Goal: Task Accomplishment & Management: Complete application form

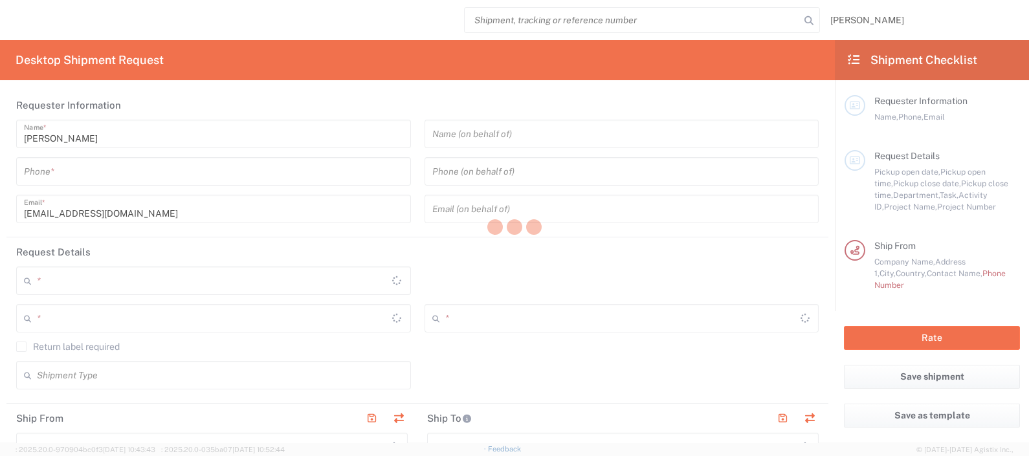
type input "8480"
type input "Syneos Health d.o.o. Beograd-Serbia"
type input "Serbia"
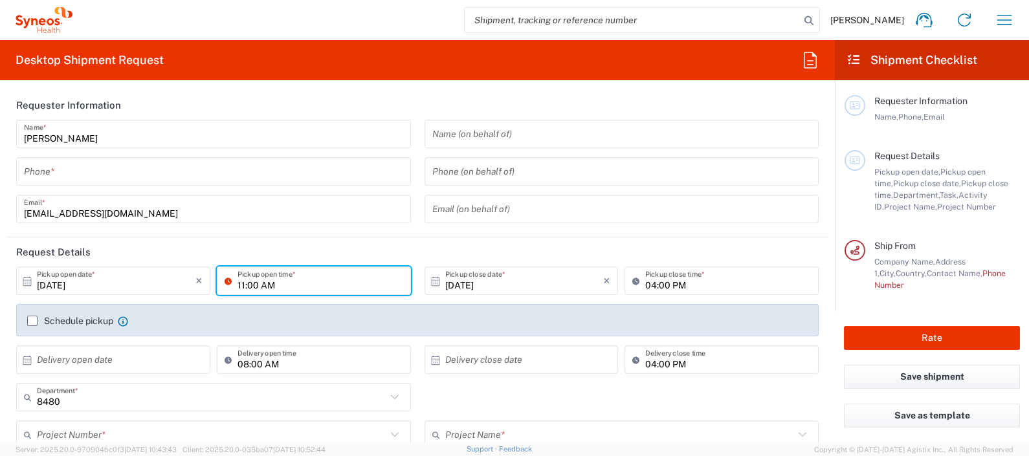
click at [238, 283] on input "11:00 AM" at bounding box center [321, 281] width 166 height 23
click at [266, 284] on input "13:00 AM" at bounding box center [321, 281] width 166 height 23
type input "13:00 PM"
click at [327, 302] on div "Pickup open time *" at bounding box center [314, 286] width 201 height 38
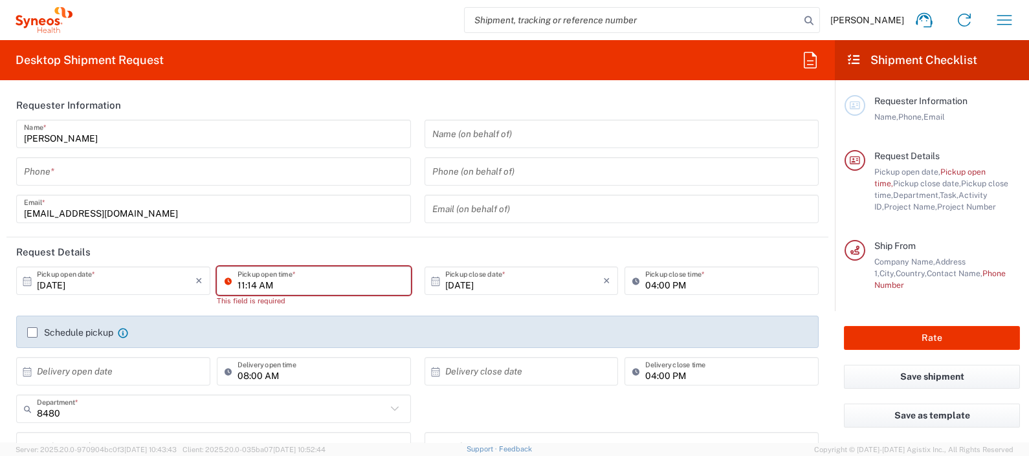
click at [314, 288] on input "11:14 AM" at bounding box center [321, 281] width 166 height 23
click at [254, 283] on input "01:14 AM" at bounding box center [321, 281] width 166 height 23
type input "01:00 PM"
click at [564, 304] on div "10/06/2025 × Pickup open date * Cancel Apply 01:00 PM Pickup open time * This f…" at bounding box center [418, 331] width 816 height 128
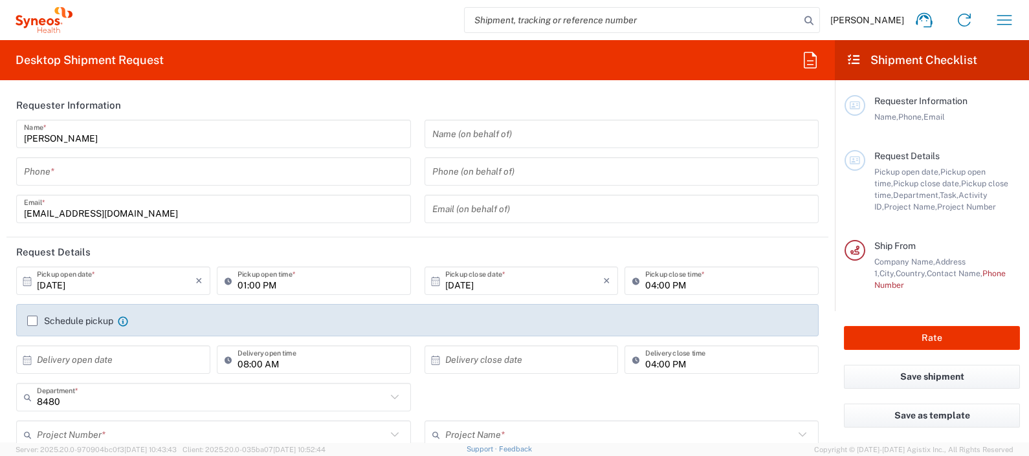
click at [32, 320] on label "Schedule pickup" at bounding box center [70, 321] width 86 height 10
click at [32, 321] on input "Schedule pickup" at bounding box center [32, 321] width 0 height 0
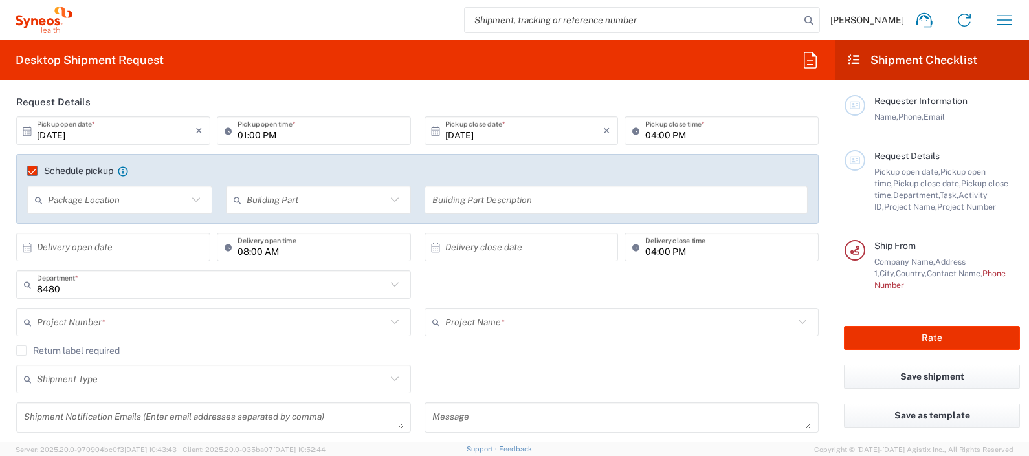
scroll to position [161, 0]
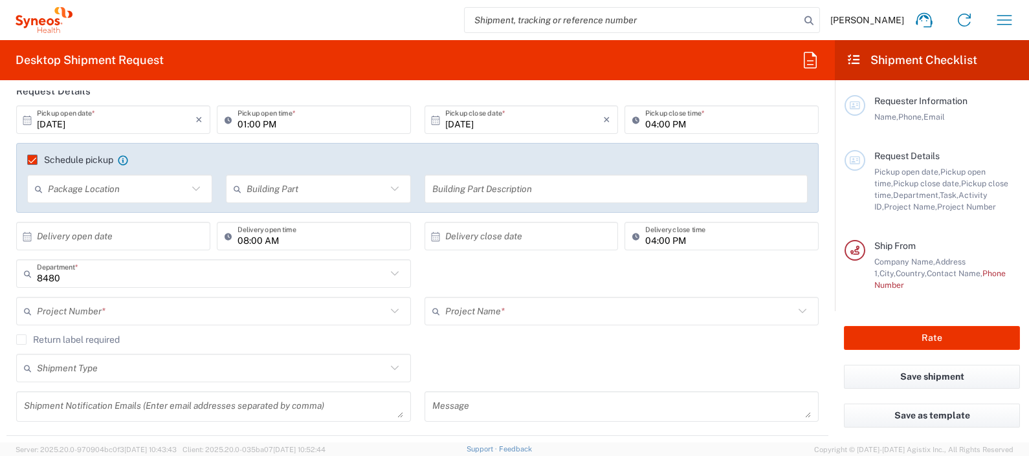
click at [135, 192] on input "text" at bounding box center [118, 189] width 140 height 23
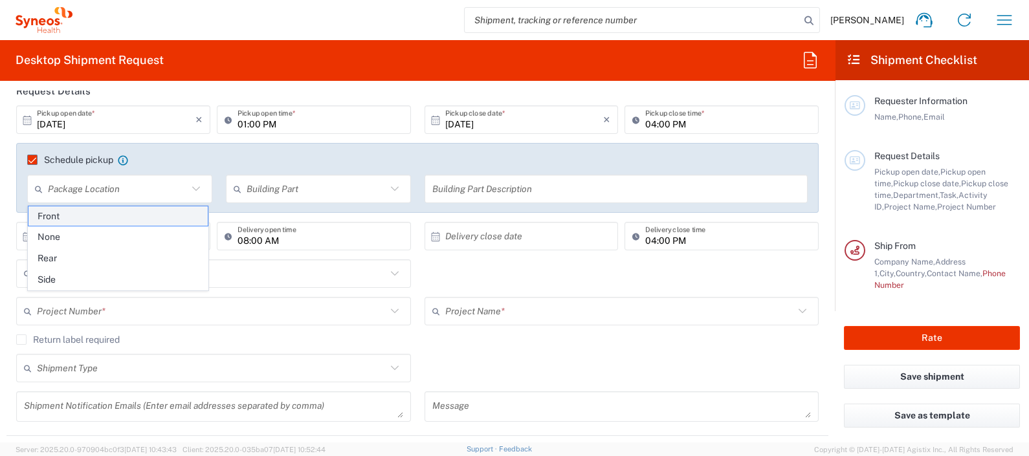
click at [115, 221] on span "Front" at bounding box center [117, 216] width 179 height 20
type input "Front"
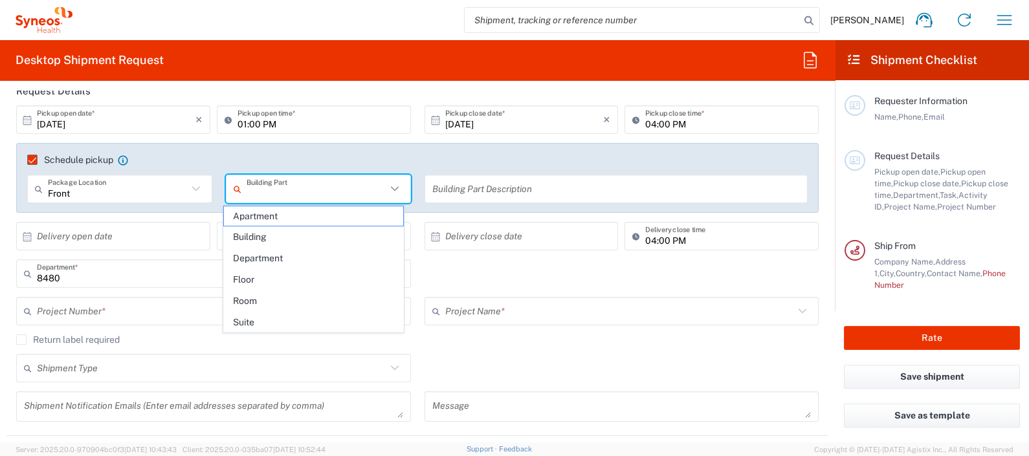
click at [334, 194] on input "text" at bounding box center [317, 189] width 140 height 23
click at [324, 232] on span "Building" at bounding box center [313, 237] width 179 height 20
type input "Building"
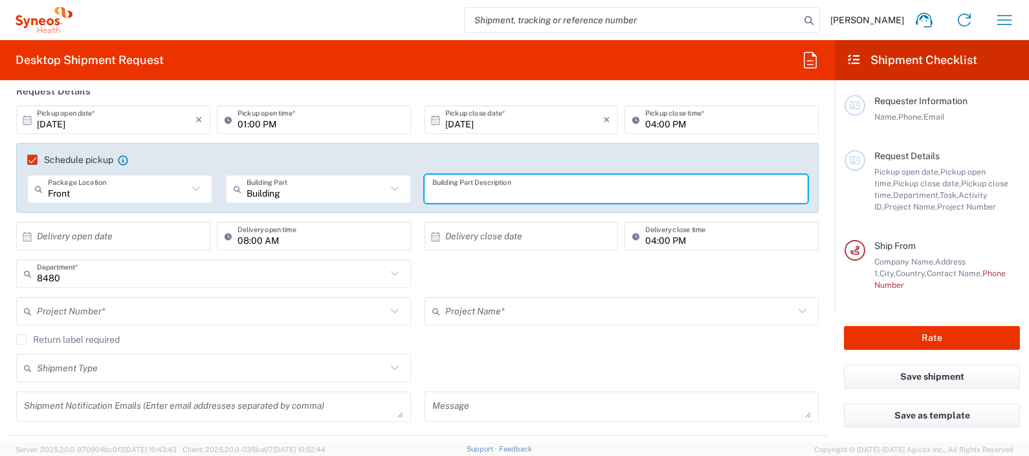
click at [463, 194] on input "text" at bounding box center [616, 189] width 368 height 23
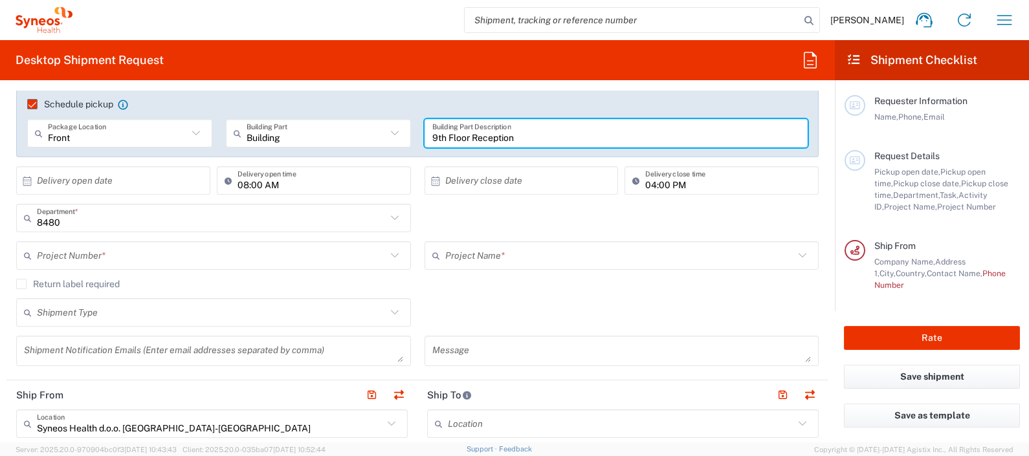
scroll to position [243, 0]
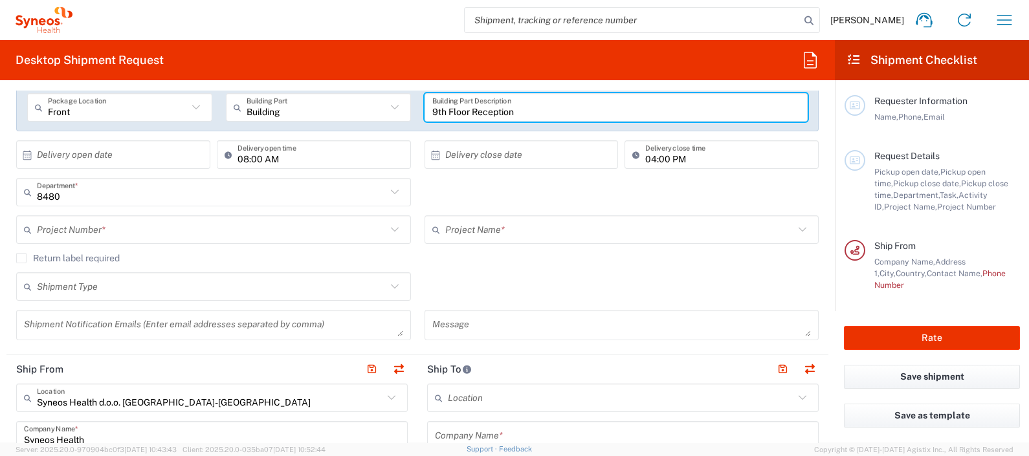
type input "9th Floor Reception"
click at [118, 232] on input "text" at bounding box center [211, 230] width 349 height 23
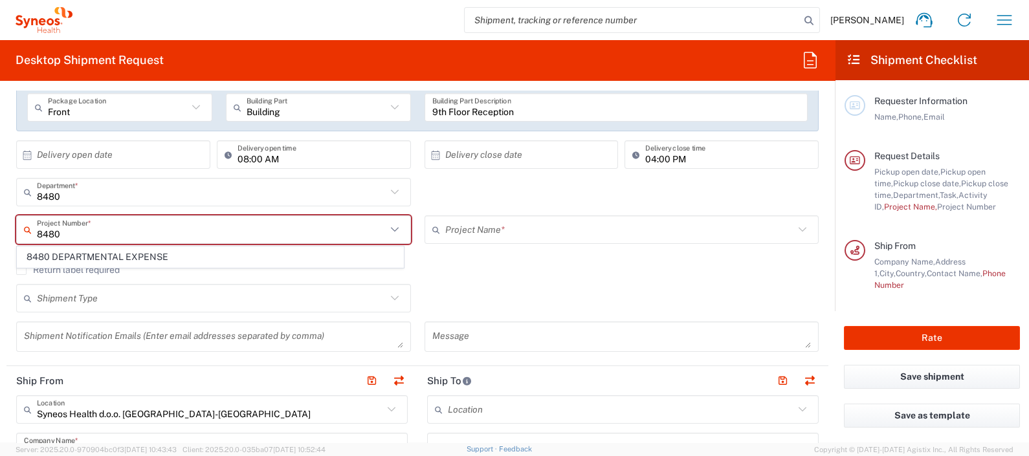
type input "8480 DEPARTMENTAL EXPENSE"
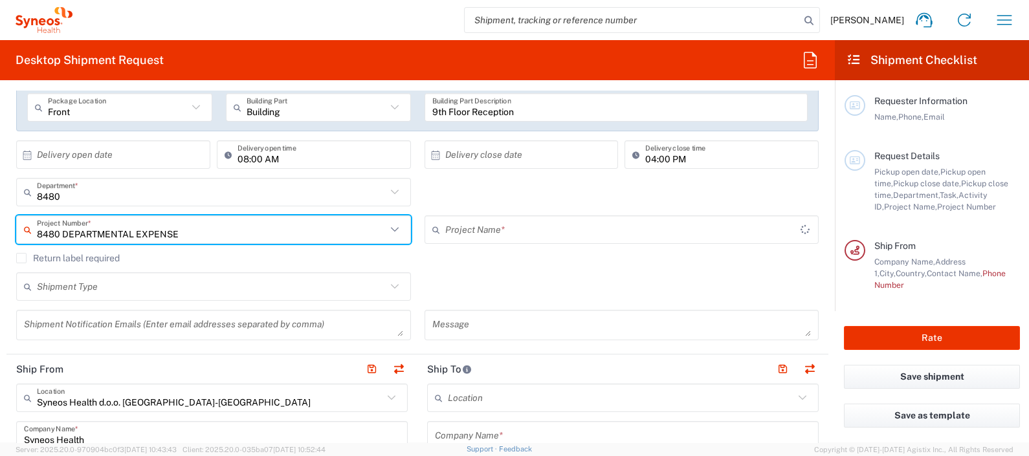
type input "8480 DEPARTMENTAL EXPENSE"
click at [448, 280] on div "Shipment Type Batch Regular" at bounding box center [418, 291] width 816 height 38
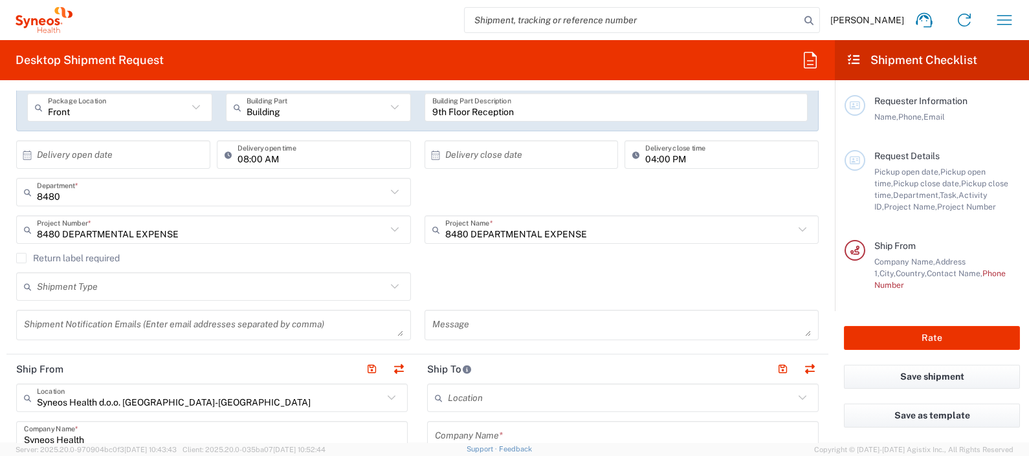
click at [230, 285] on input "text" at bounding box center [211, 287] width 349 height 23
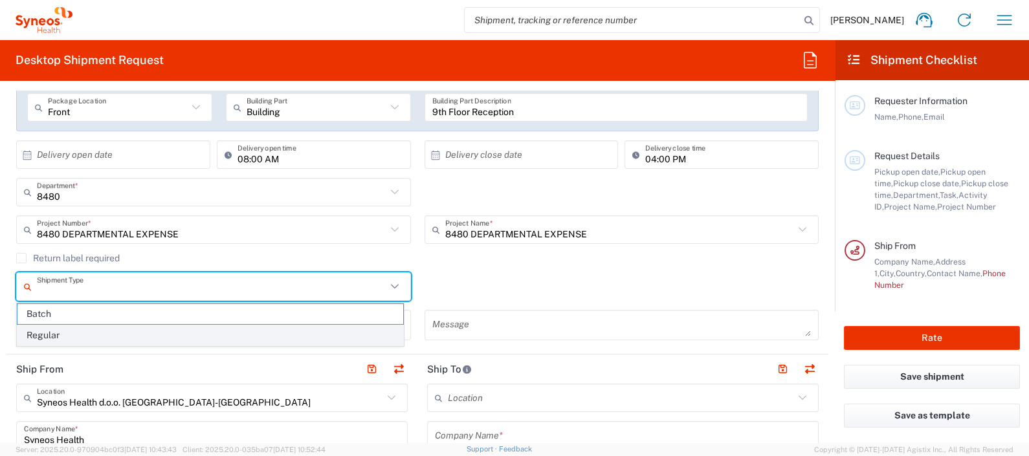
click at [207, 326] on span "Regular" at bounding box center [210, 336] width 386 height 20
type input "Regular"
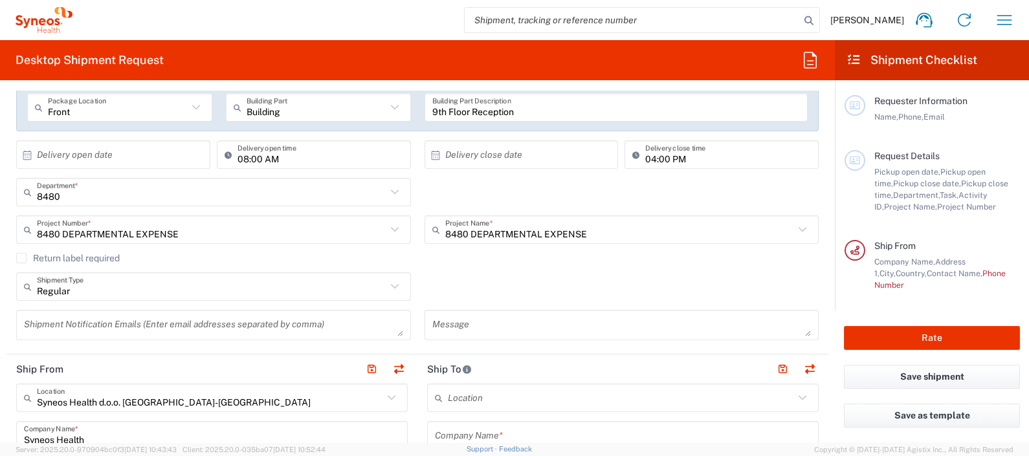
click at [421, 288] on div "Regular Shipment Type Batch Regular" at bounding box center [418, 291] width 816 height 38
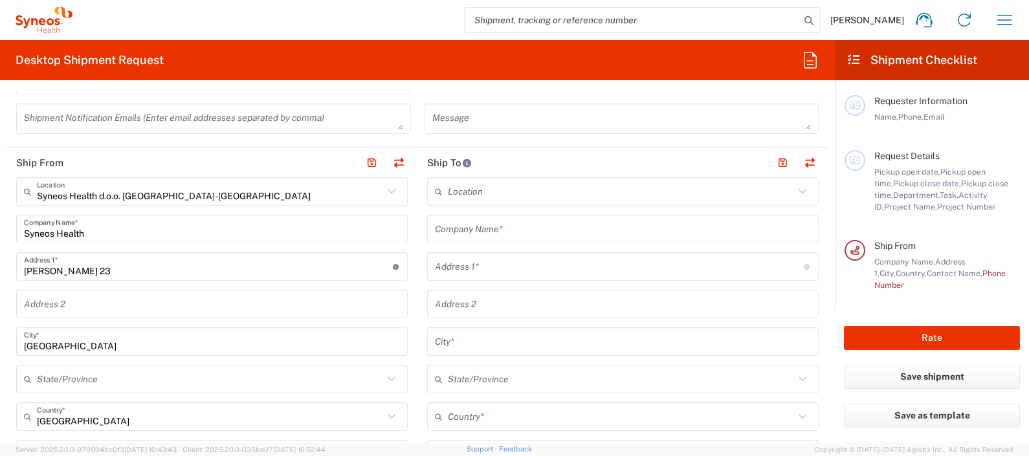
scroll to position [485, 0]
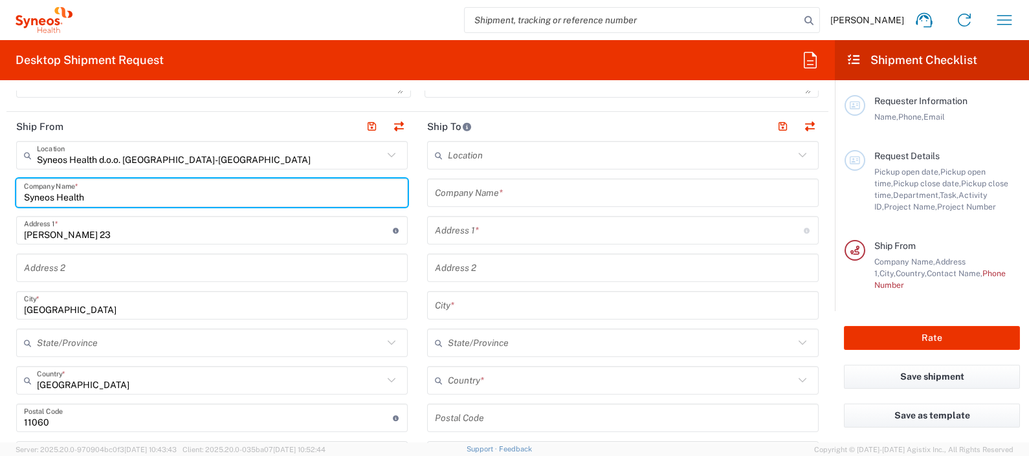
click at [110, 198] on input "Syneos Health" at bounding box center [212, 193] width 376 height 23
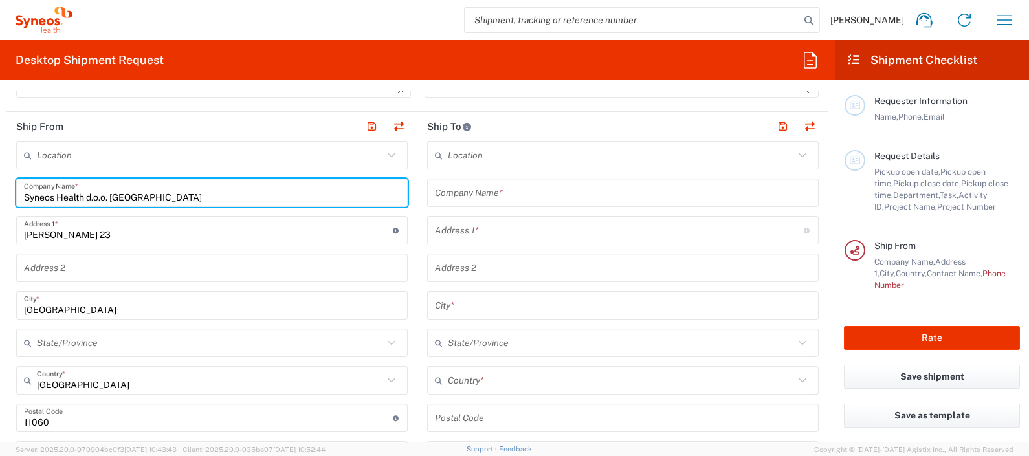
type input "Syneos Health d.o.o. Beograd"
click at [91, 162] on input "text" at bounding box center [210, 155] width 346 height 23
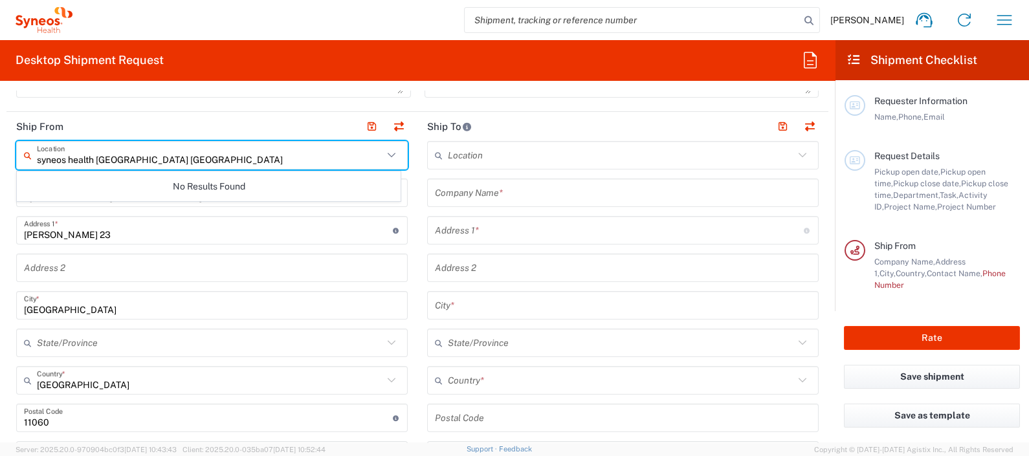
drag, startPoint x: 96, startPoint y: 156, endPoint x: 207, endPoint y: 156, distance: 111.3
click at [107, 156] on input "syneos health beograd srbija" at bounding box center [210, 155] width 346 height 23
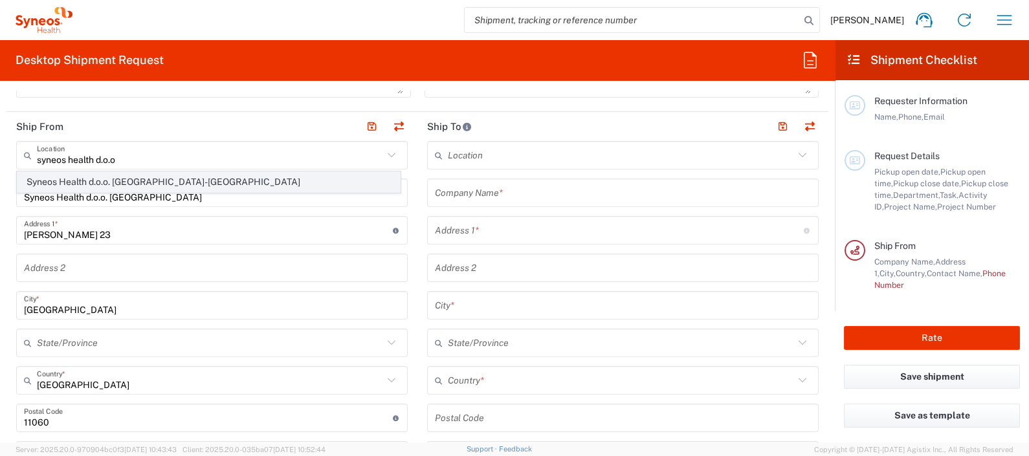
click at [230, 172] on span "Syneos Health d.o.o. Beograd-Serbia" at bounding box center [208, 182] width 382 height 20
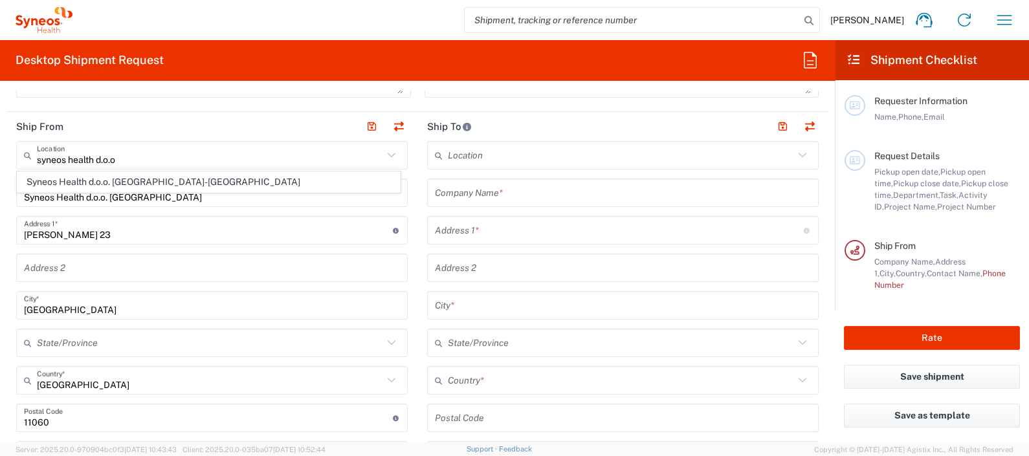
type input "Syneos Health d.o.o. Beograd-Serbia"
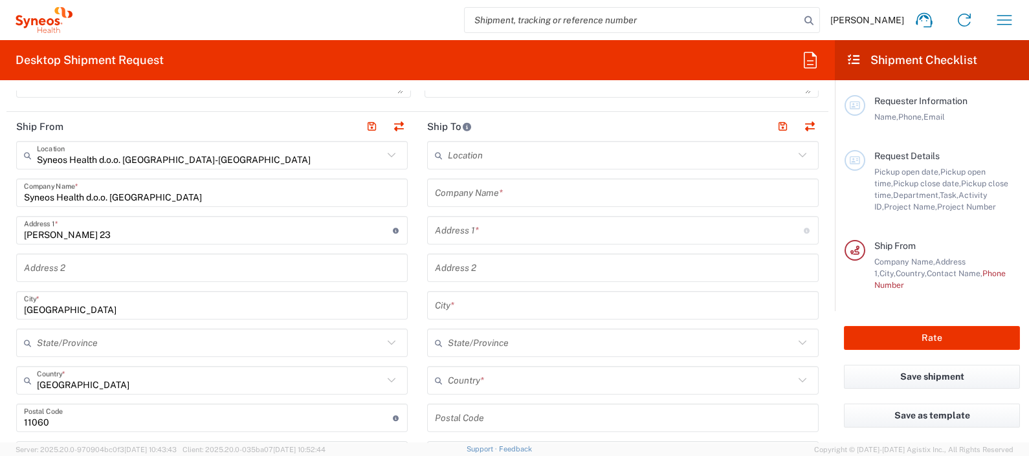
scroll to position [566, 0]
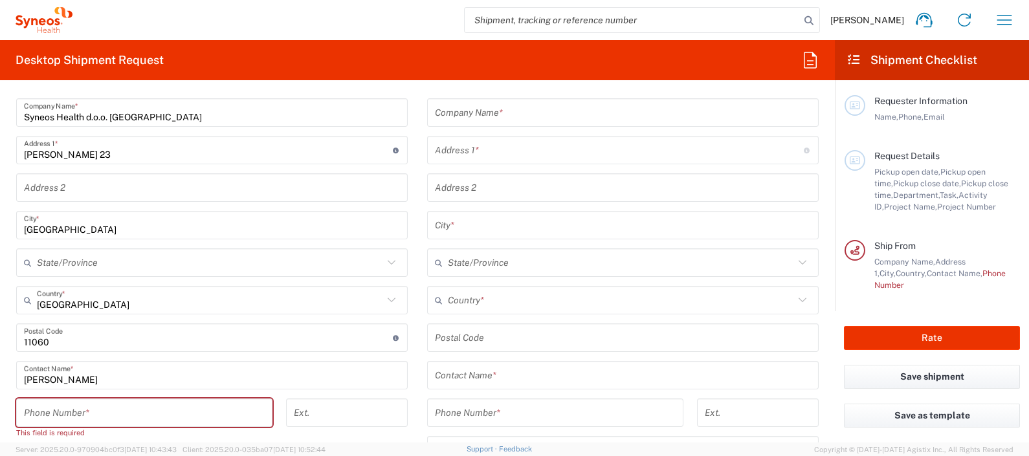
click at [104, 405] on input "tel" at bounding box center [144, 413] width 241 height 23
type input "-"
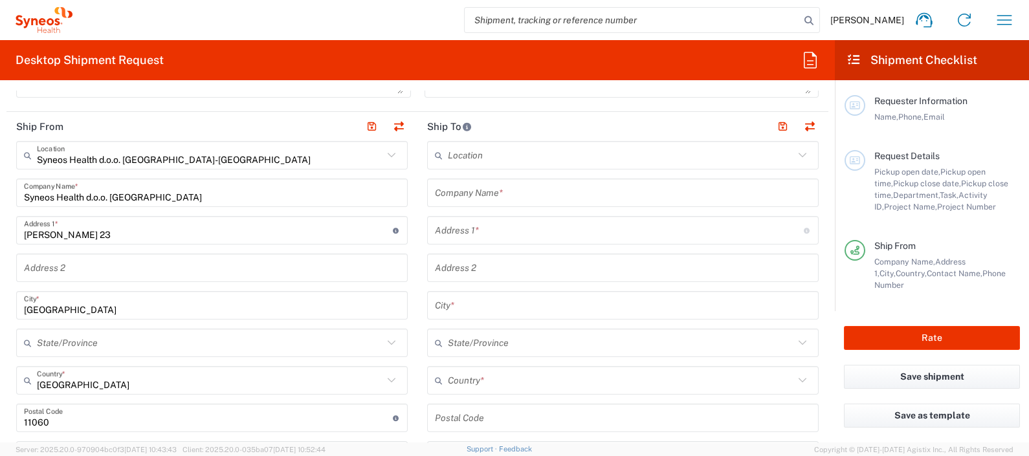
scroll to position [404, 0]
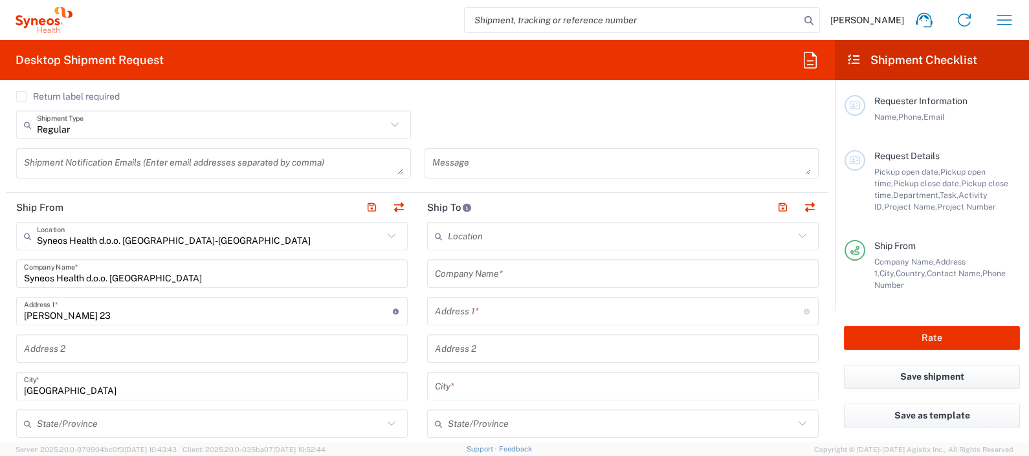
type input "+381695776748"
click at [489, 227] on input "text" at bounding box center [621, 236] width 346 height 23
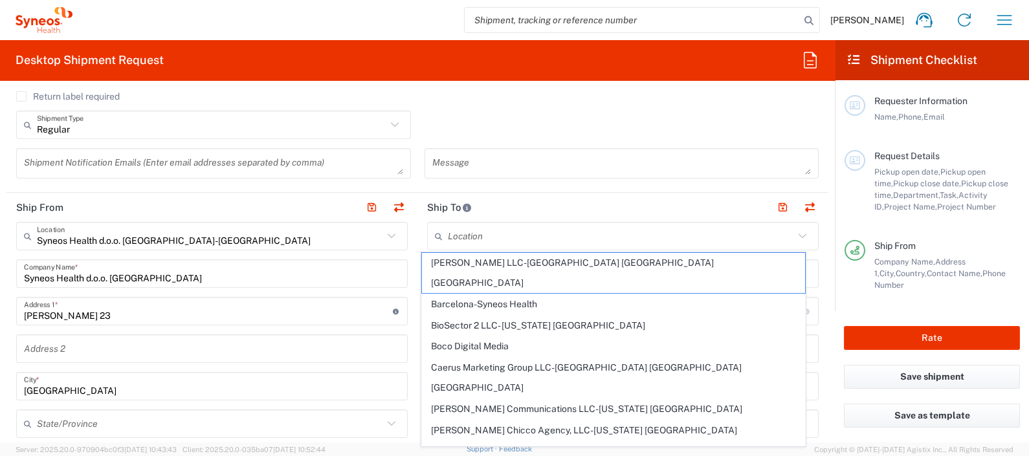
click at [531, 208] on header "Ship To" at bounding box center [622, 207] width 411 height 29
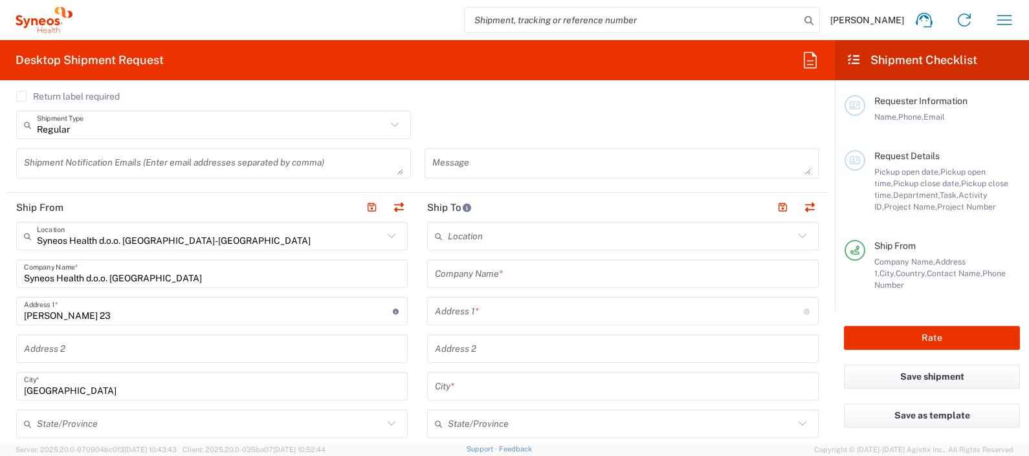
click at [467, 265] on input "text" at bounding box center [623, 274] width 376 height 23
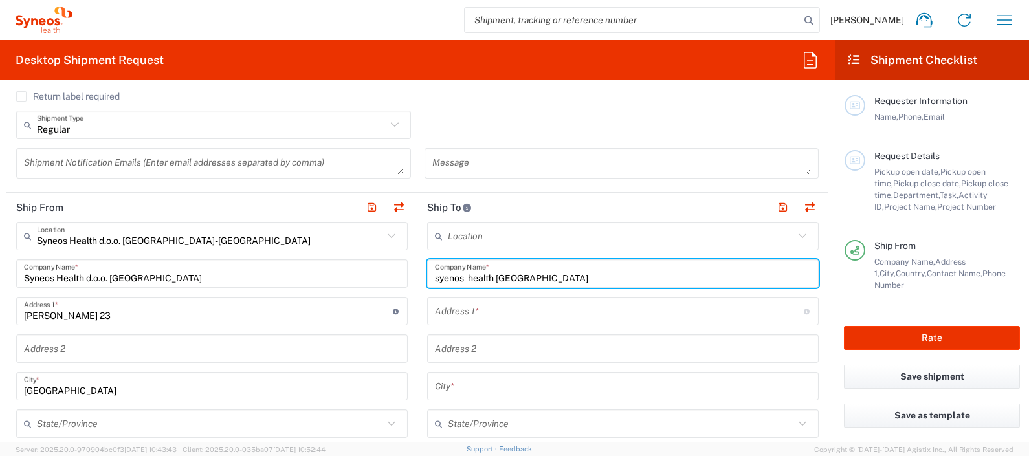
click at [489, 272] on input "syenos health bulgaria" at bounding box center [623, 274] width 376 height 23
type input "syenos health d.o.o. bulgaria"
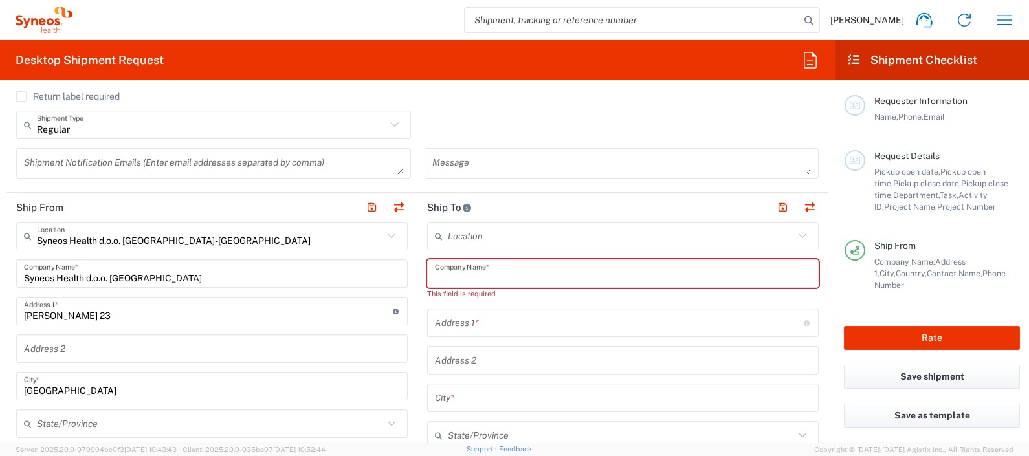
paste input "8 Balchik Str Lagera District 1612 Sofia Bulgaria"
type input "8 Balchik Str Lagera District 1612 Sofia Bulgaria"
click at [527, 236] on input "text" at bounding box center [621, 236] width 346 height 23
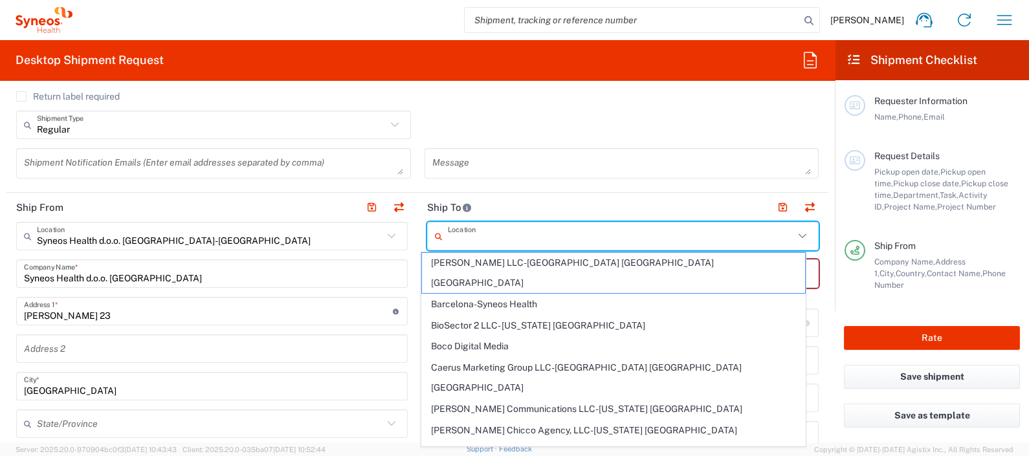
paste input "8 Balchik Str Lagera District 1612 Sofia Bulgaria"
type input "8 Balchik Str Lagera District 1612 Sofia Bulgaria"
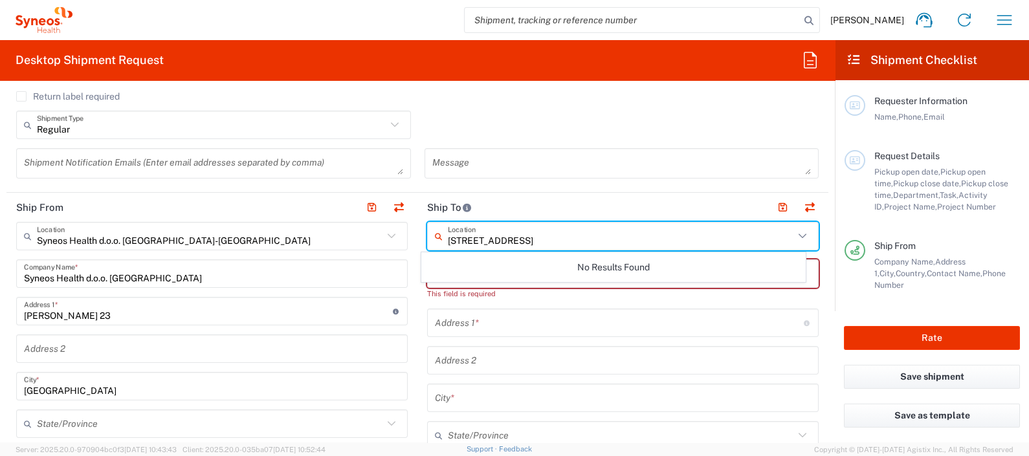
click at [666, 233] on input "8 Balchik Str Lagera District 1612 Sofia Bulgaria" at bounding box center [621, 236] width 346 height 23
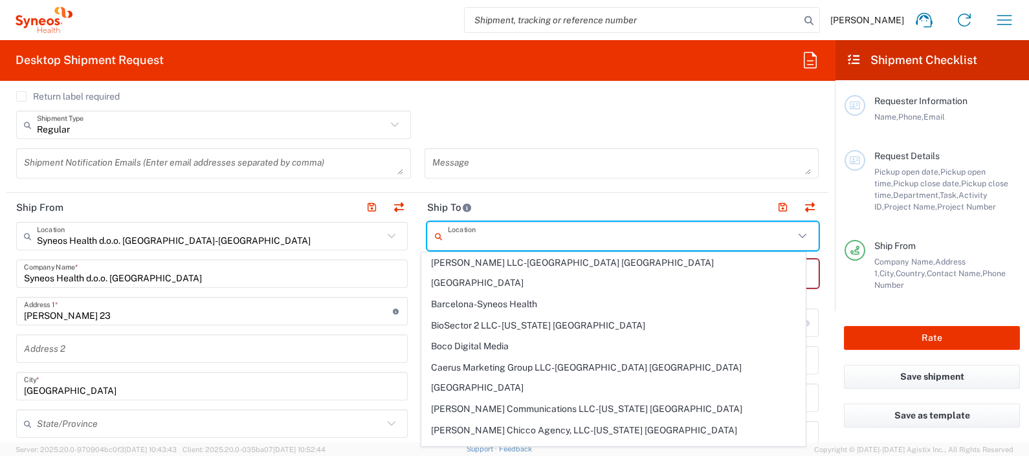
click at [641, 199] on header "Ship To" at bounding box center [622, 207] width 411 height 29
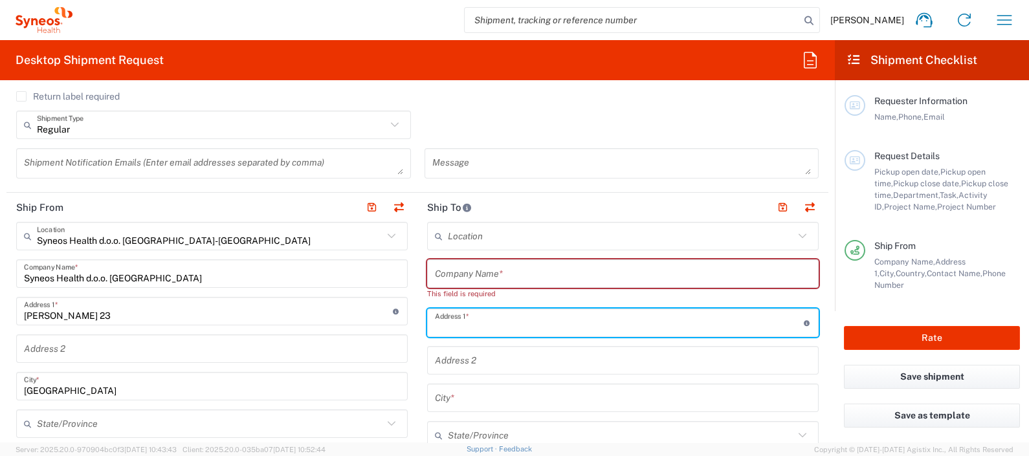
click at [459, 317] on input "text" at bounding box center [619, 323] width 369 height 23
paste input "8 Balchik Str Lagera District 1612 Sofia Bulgaria"
type input "8 Balchik Str Lagera District 1612 Sofia Bulgaria"
click at [496, 282] on input "text" at bounding box center [623, 274] width 376 height 23
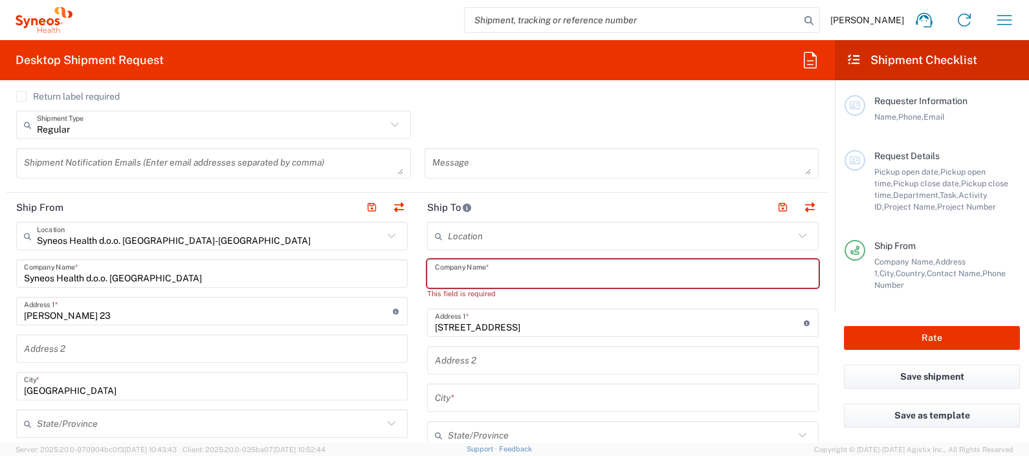
type input "v"
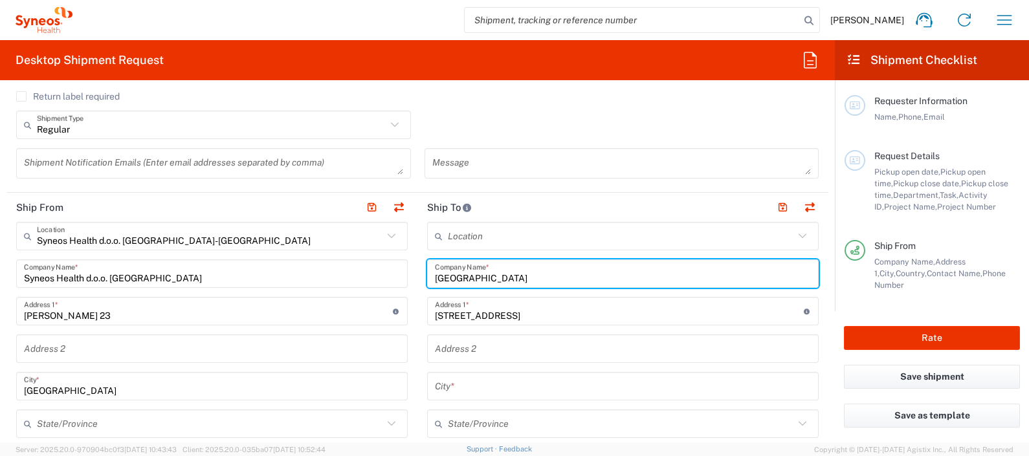
type input "bulgaria"
type input "syneos health bul"
type input "syneos health"
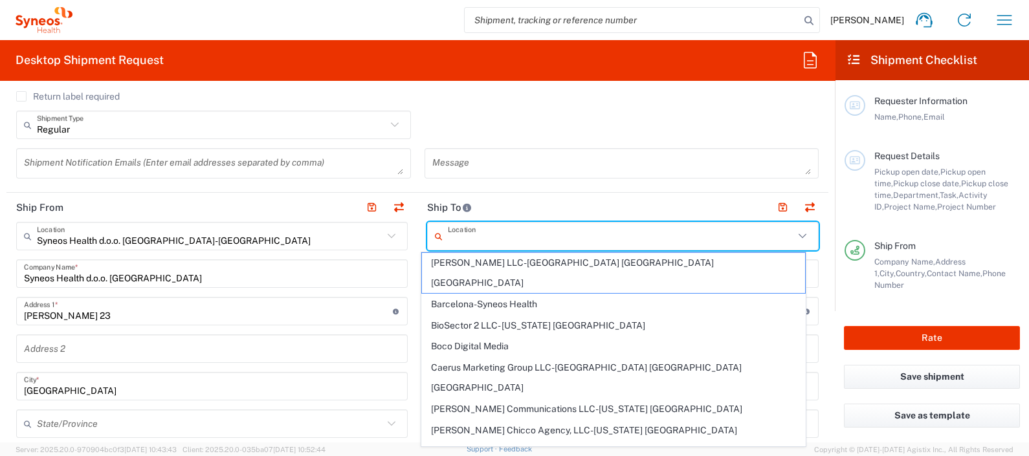
click at [505, 230] on input "text" at bounding box center [621, 236] width 346 height 23
click at [502, 204] on header "Ship To" at bounding box center [622, 207] width 411 height 29
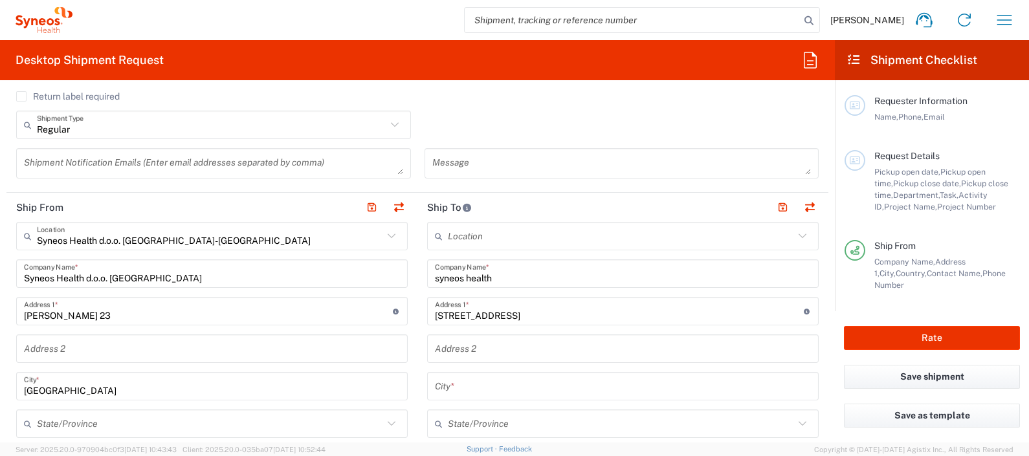
scroll to position [485, 0]
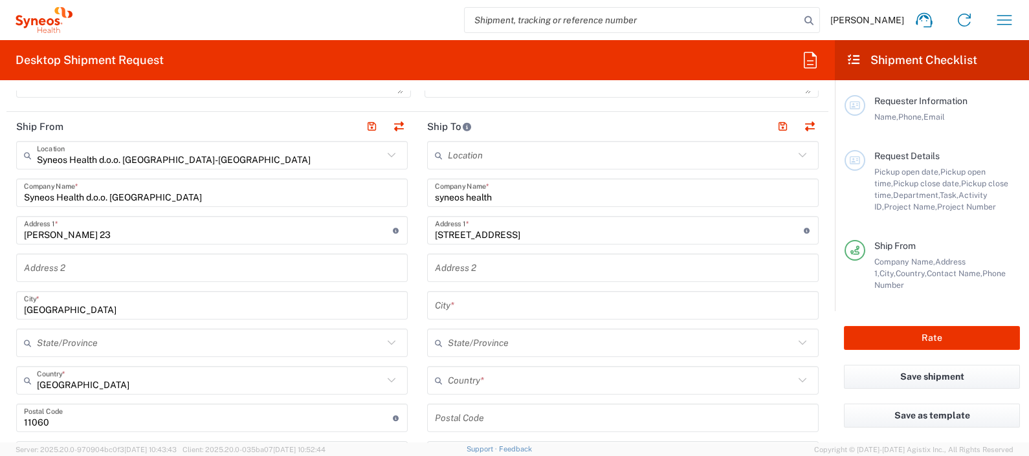
click at [474, 301] on input "text" at bounding box center [623, 305] width 376 height 23
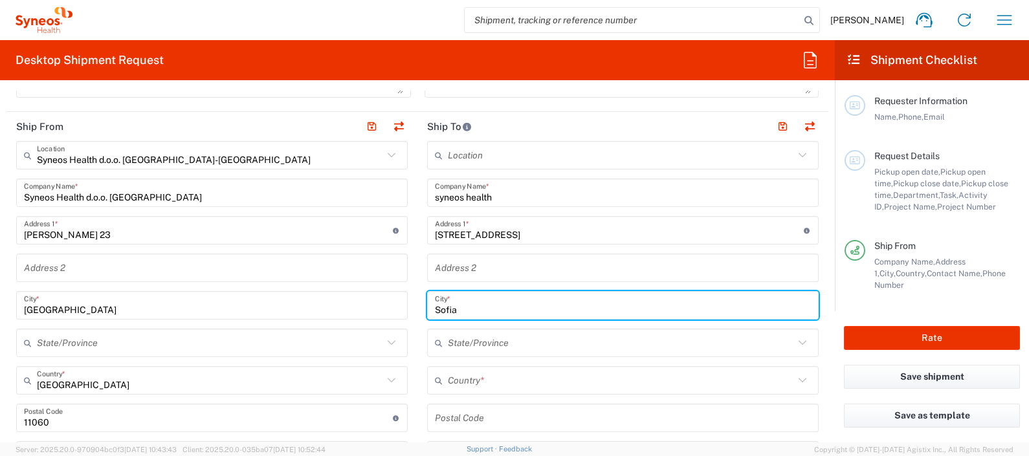
type input "Sofia"
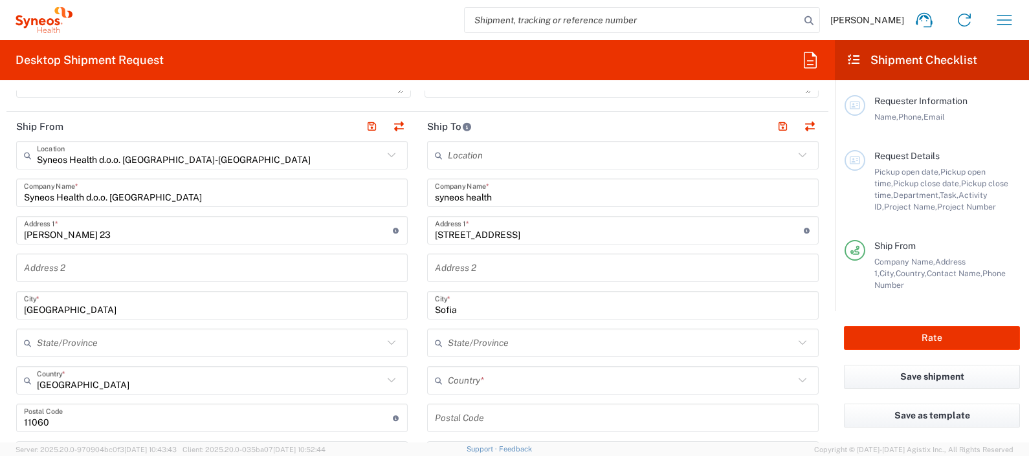
click at [485, 278] on div "Address 2" at bounding box center [623, 268] width 392 height 28
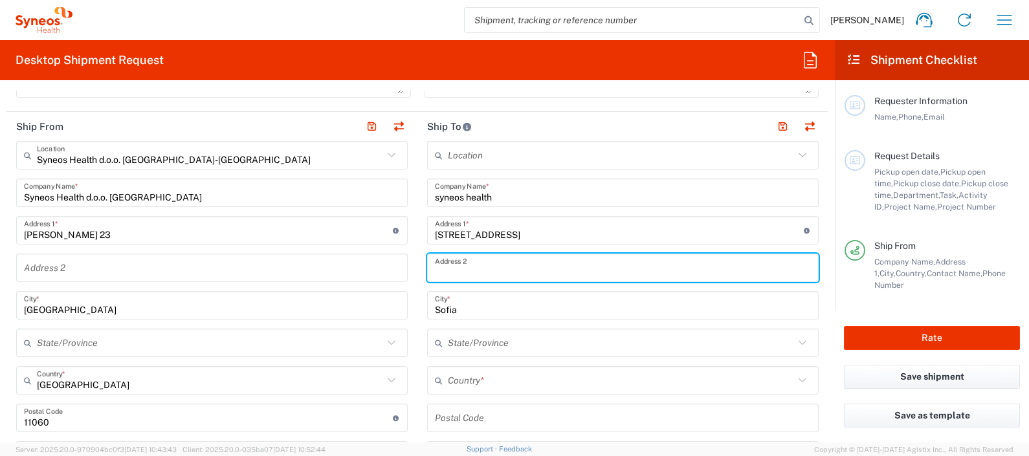
click at [472, 372] on input "text" at bounding box center [621, 381] width 346 height 23
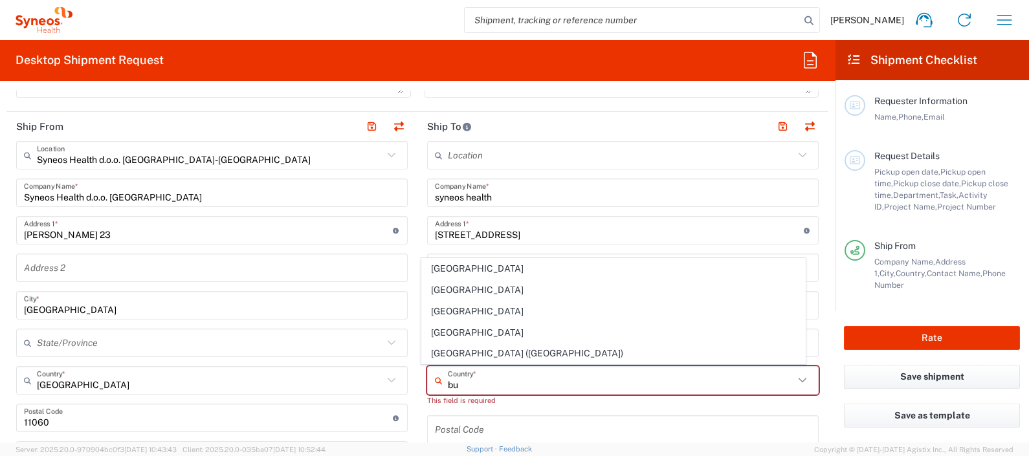
type input "Antigua & Barbuda"
type input "Sender/Shipper"
type input "Delivery Duty Paid"
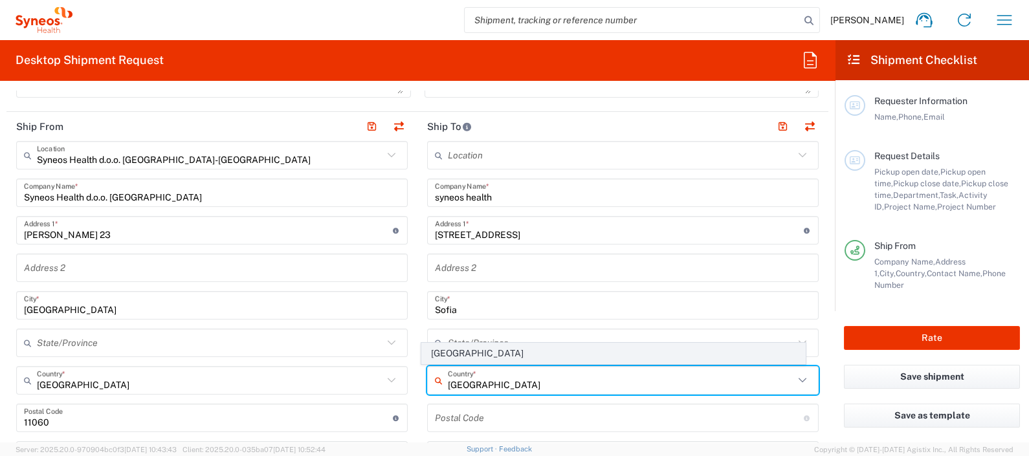
click at [452, 355] on span "Bulgaria" at bounding box center [613, 354] width 382 height 20
type input "Bulgaria"
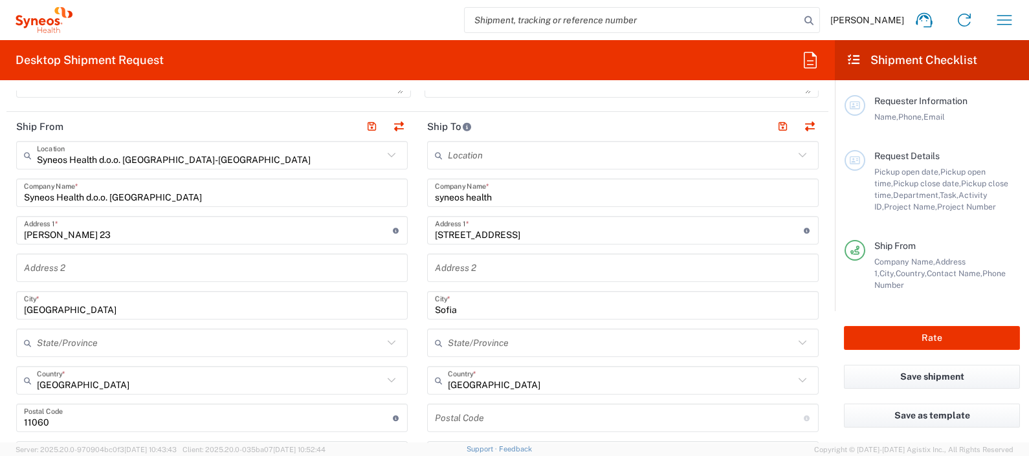
click at [408, 352] on main "Syneos Health d.o.o. Beograd-Serbia Location Syneos Health d.o.o. Beograd-Serbi…" at bounding box center [211, 431] width 411 height 581
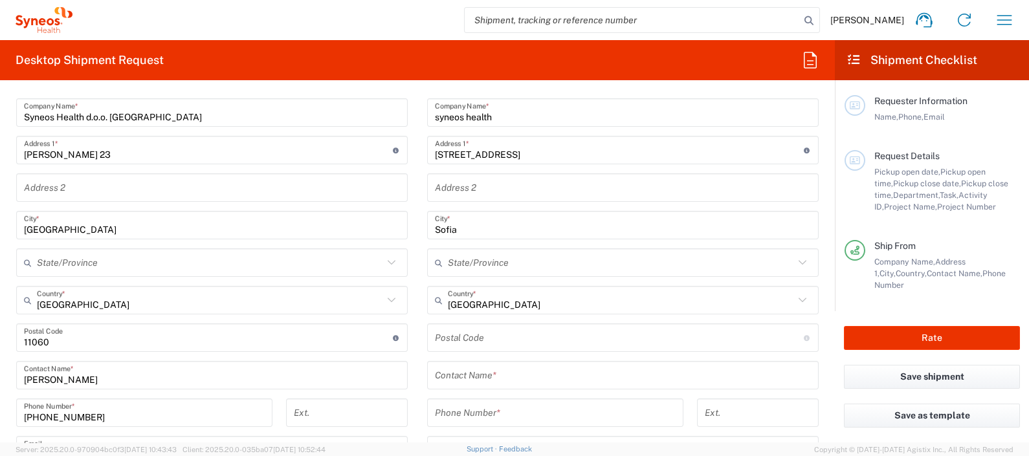
click at [553, 148] on input "8 Balchik Str Lagera District 1612 Sofia Bulgaria" at bounding box center [619, 150] width 369 height 23
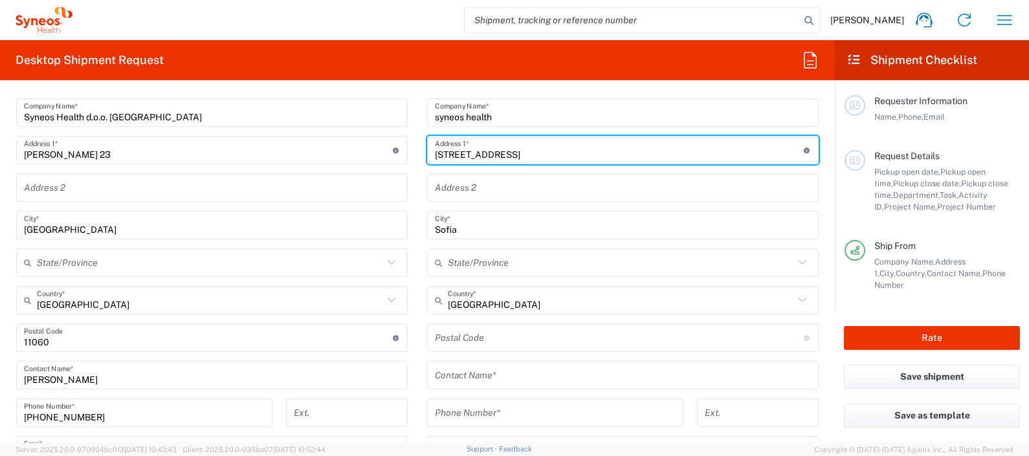
click at [553, 148] on input "8 Balchik Str Lagera District 1612 Sofia Bulgaria" at bounding box center [619, 150] width 369 height 23
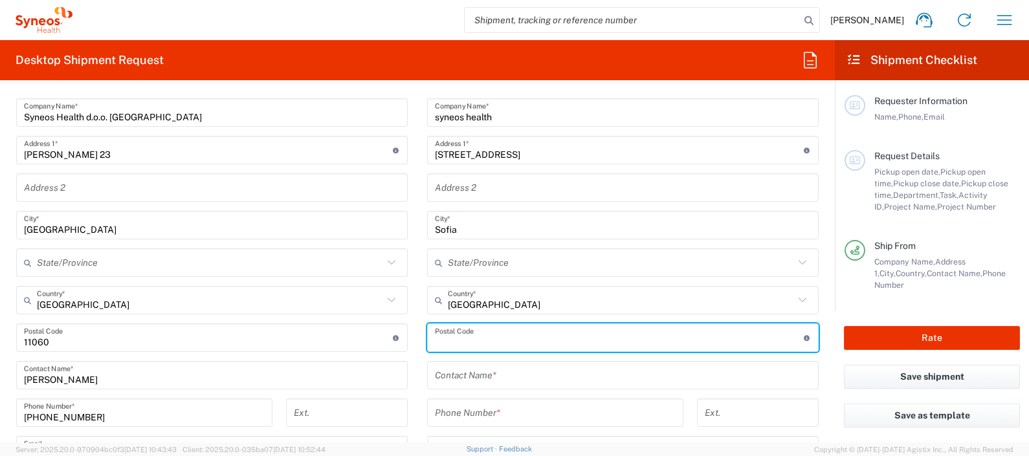
click at [461, 329] on input "undefined" at bounding box center [619, 338] width 369 height 23
paste input "1612"
type input "1612"
click at [419, 313] on main "Location Addison Whitney LLC-Morrisvile NC US Barcelona-Syneos Health BioSector…" at bounding box center [622, 338] width 411 height 555
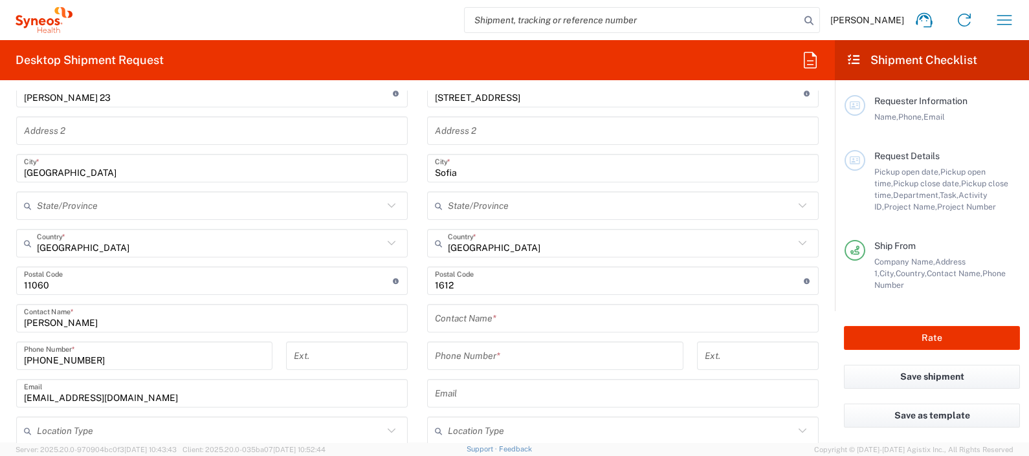
scroll to position [646, 0]
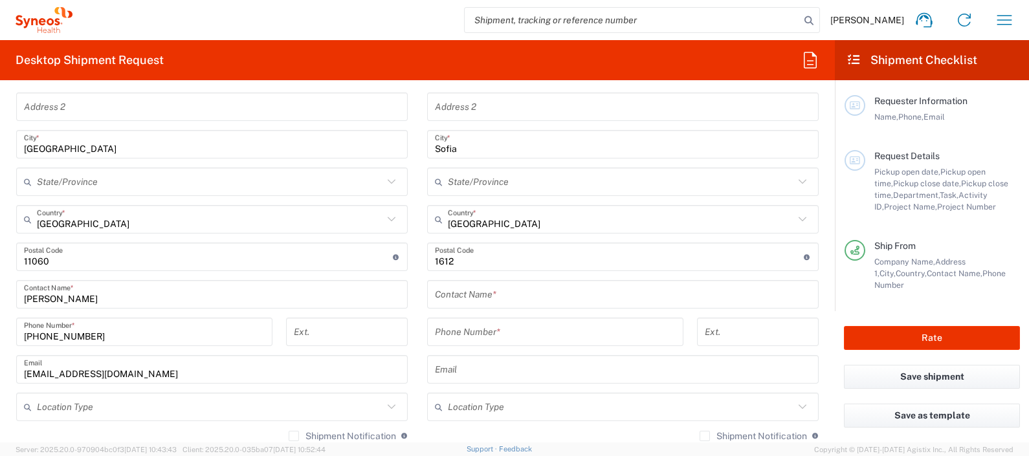
click at [470, 289] on input "text" at bounding box center [623, 294] width 376 height 23
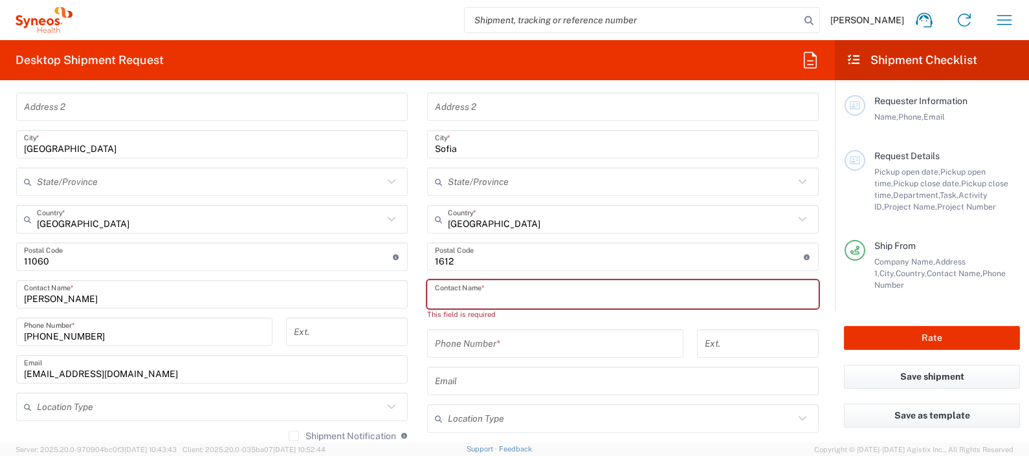
paste input "Nadin Vlahova"
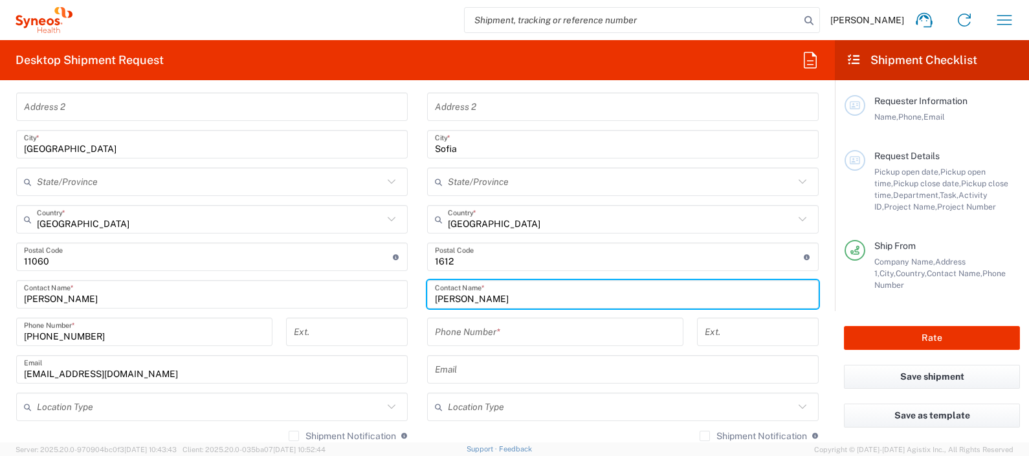
type input "Nadin Vlahova"
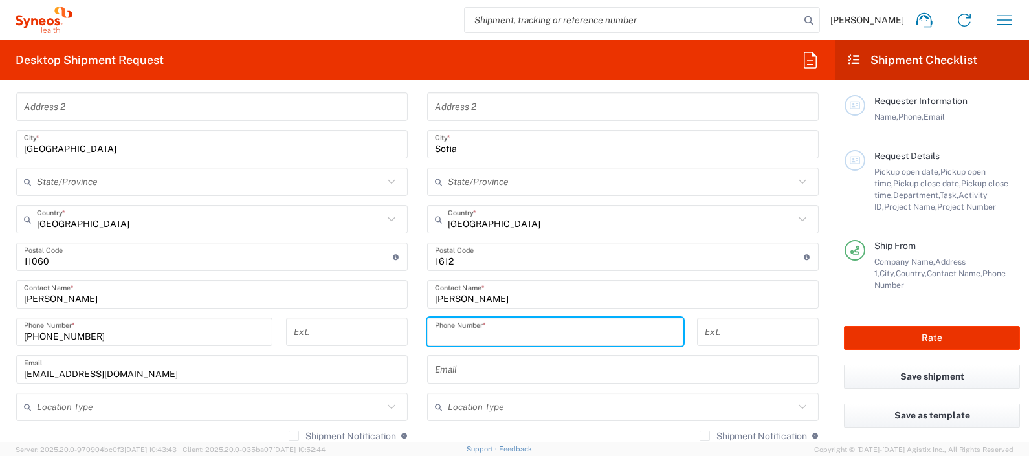
click at [502, 326] on input "tel" at bounding box center [555, 332] width 241 height 23
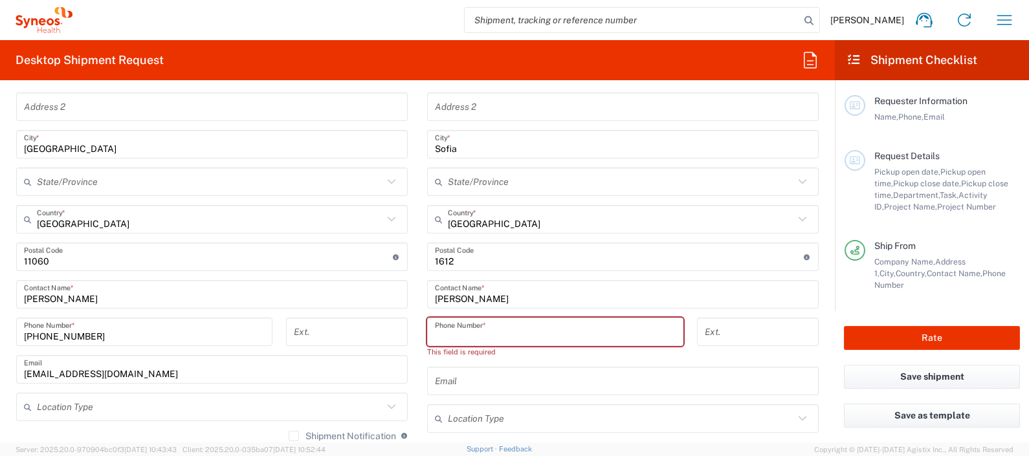
paste input "359882664895"
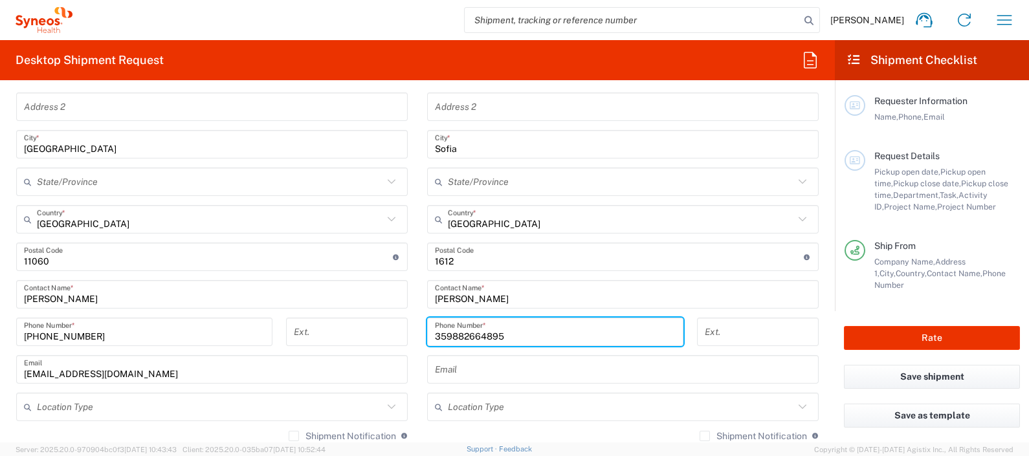
type input "359882664895"
click at [420, 311] on main "Location Addison Whitney LLC-Morrisvile NC US Barcelona-Syneos Health BioSector…" at bounding box center [622, 257] width 411 height 555
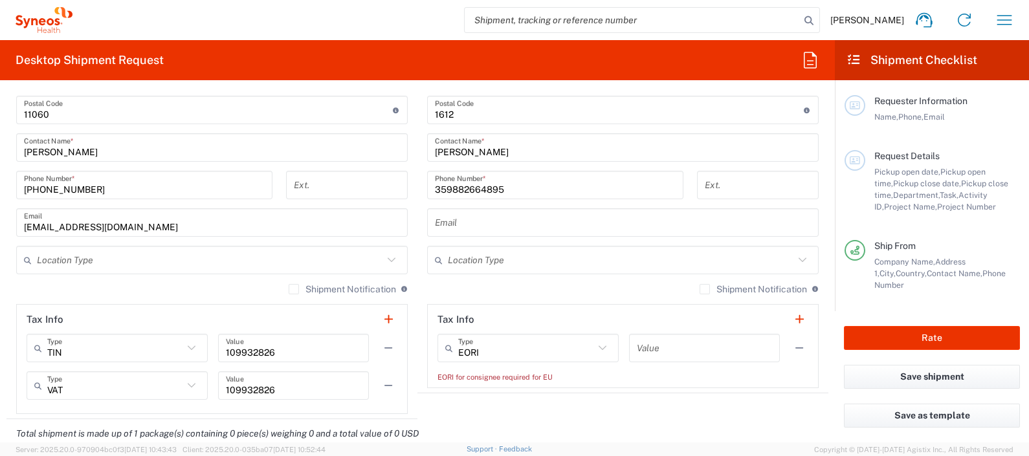
scroll to position [809, 0]
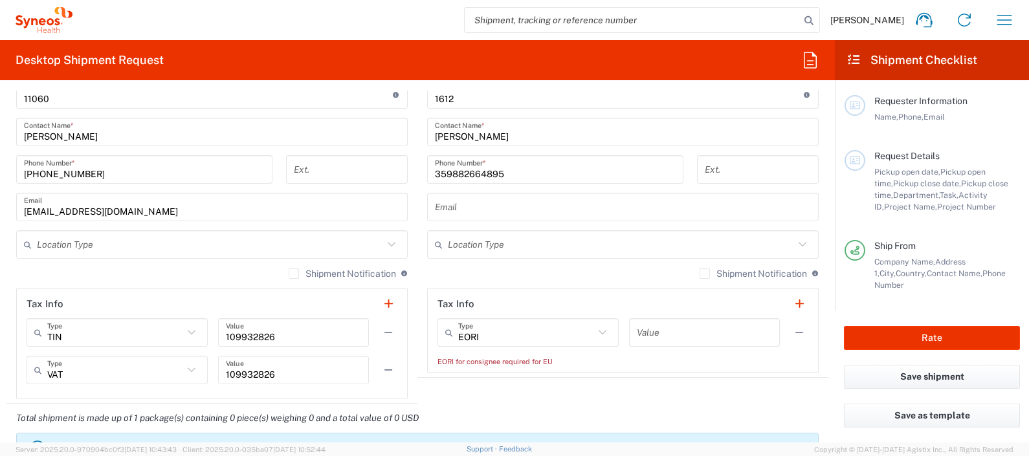
click at [492, 200] on input "text" at bounding box center [623, 207] width 376 height 23
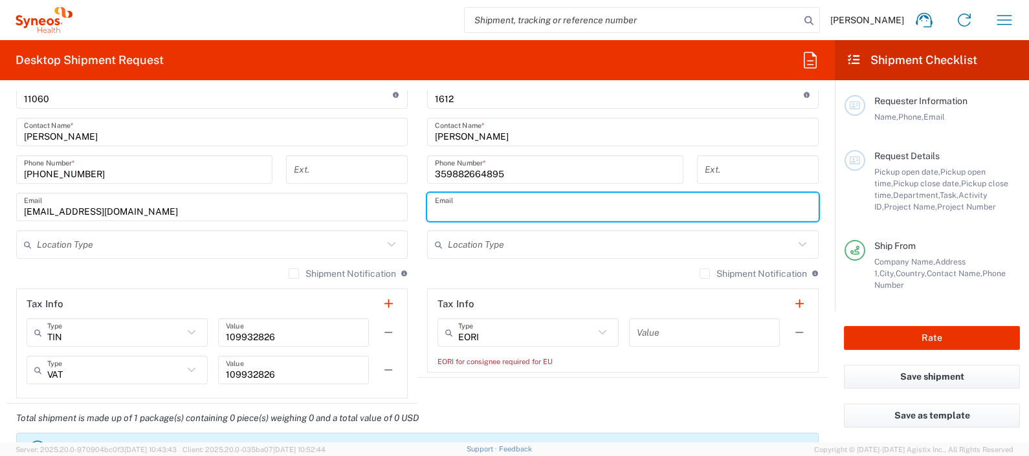
paste input "nadin.vlahova@syneoshealth.com"
type input "nadin.vlahova@syneoshealth.com"
click at [407, 219] on main "Syneos Health d.o.o. Beograd-Serbia Location Syneos Health d.o.o. Beograd-Serbi…" at bounding box center [211, 108] width 411 height 581
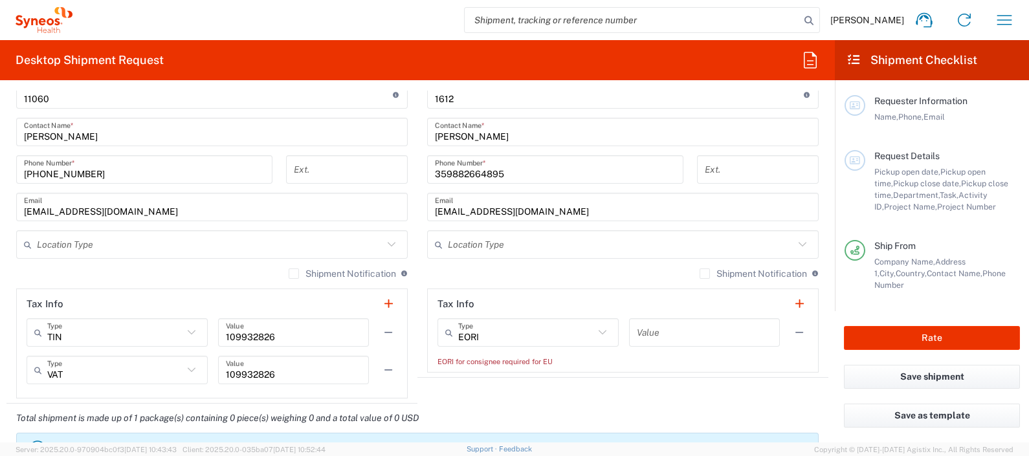
scroll to position [890, 0]
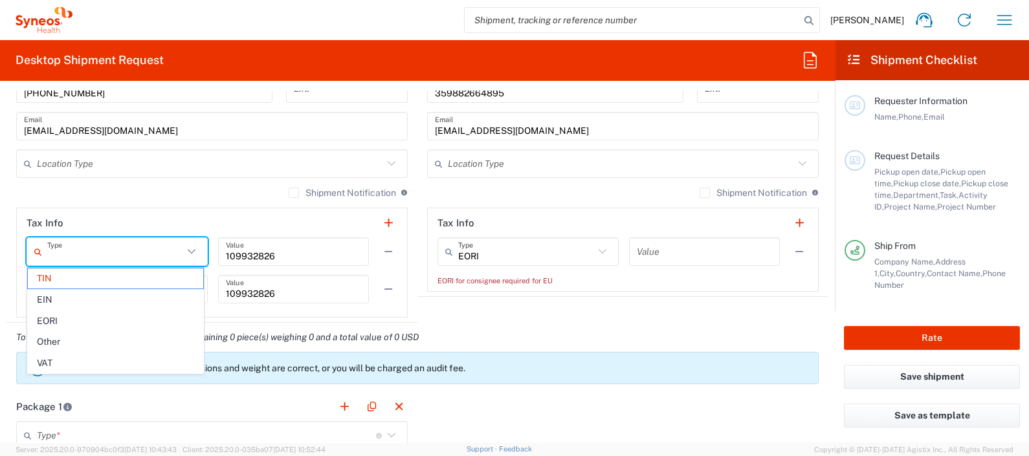
click at [117, 243] on input "text" at bounding box center [115, 252] width 136 height 23
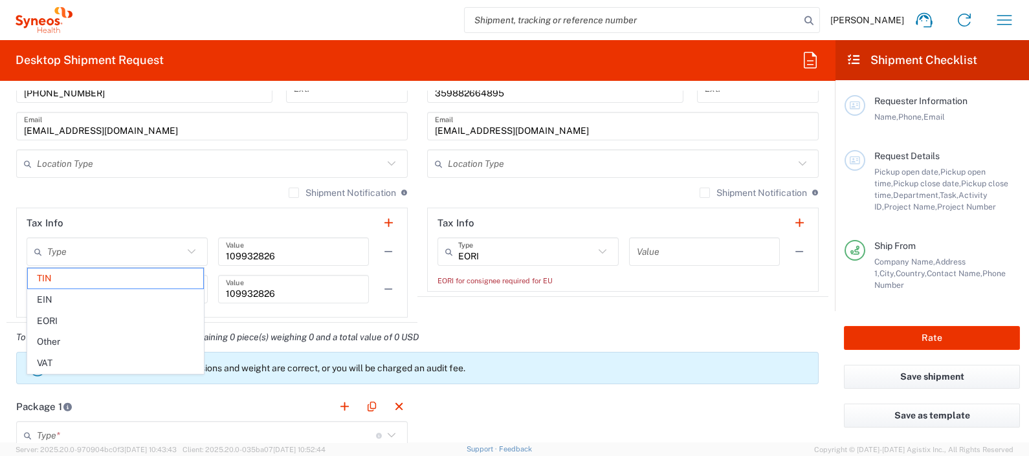
click at [246, 221] on header "Tax Info" at bounding box center [212, 222] width 390 height 29
type input "TIN"
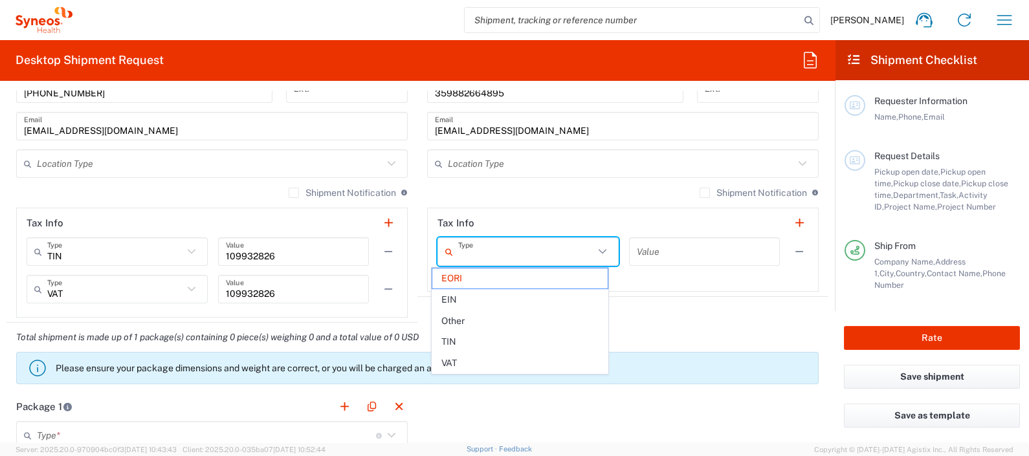
click at [521, 252] on input "text" at bounding box center [526, 252] width 136 height 23
click at [618, 302] on agx-shipment-stop-widget "Ship To Location Addison Whitney LLC-Morrisvile NC US Barcelona-Syneos Health B…" at bounding box center [622, 14] width 411 height 615
type input "EORI"
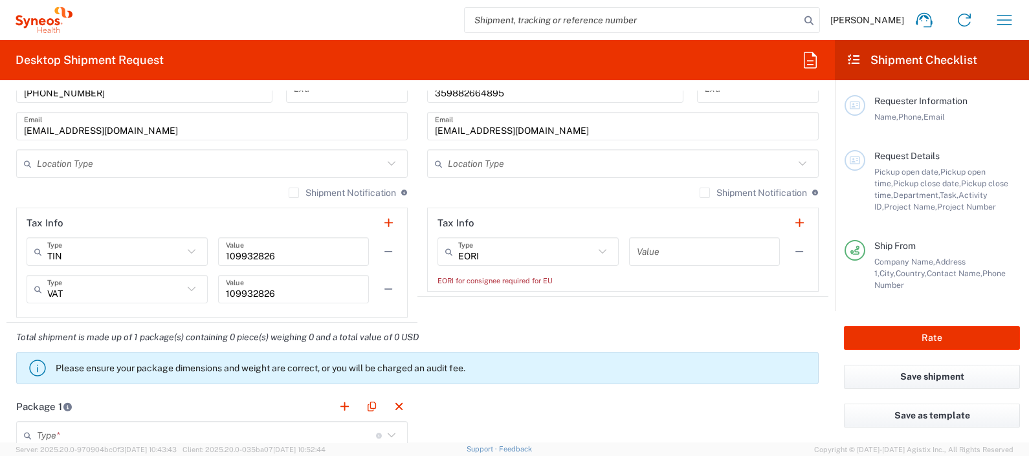
click at [700, 194] on label "Shipment Notification" at bounding box center [753, 193] width 107 height 10
click at [705, 193] on input "Shipment Notification" at bounding box center [705, 193] width 0 height 0
click at [700, 194] on label "Shipment Notification" at bounding box center [753, 193] width 107 height 10
click at [699, 193] on input "Shipment Notification" at bounding box center [699, 193] width 0 height 0
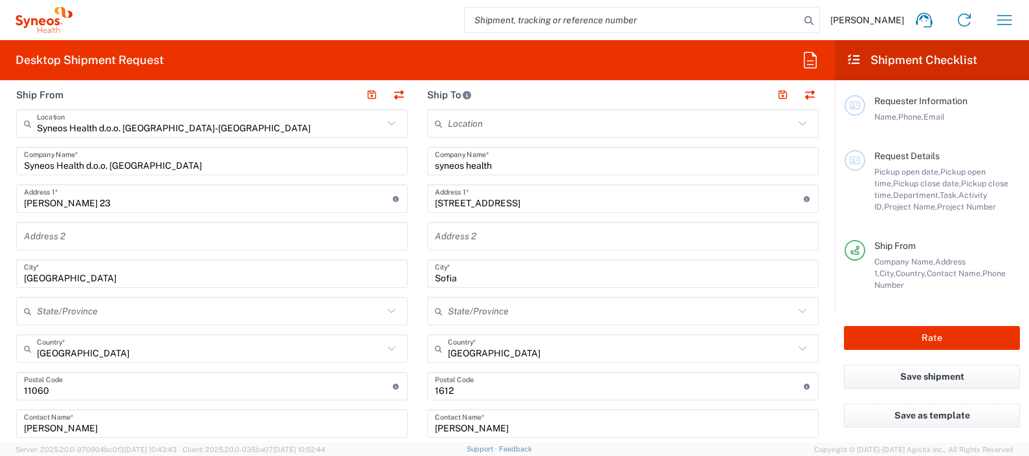
scroll to position [485, 0]
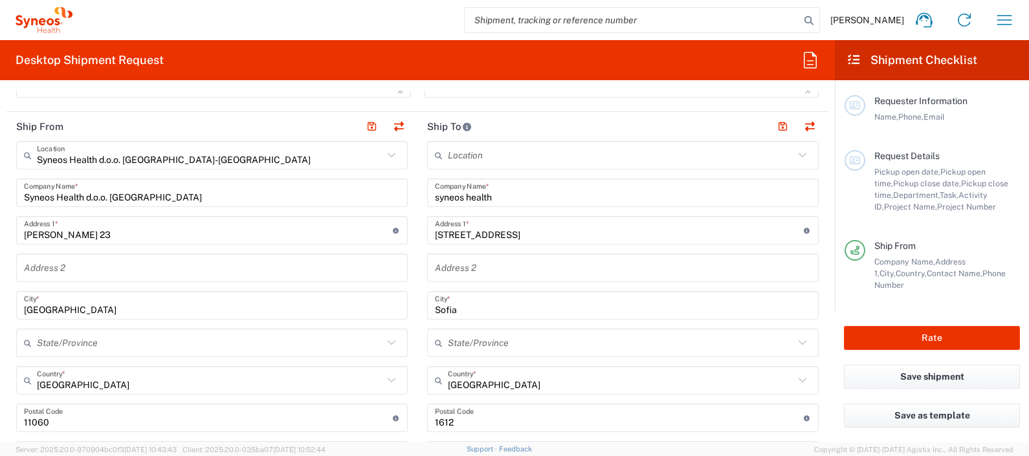
click at [509, 196] on input "syneos health" at bounding box center [623, 193] width 376 height 23
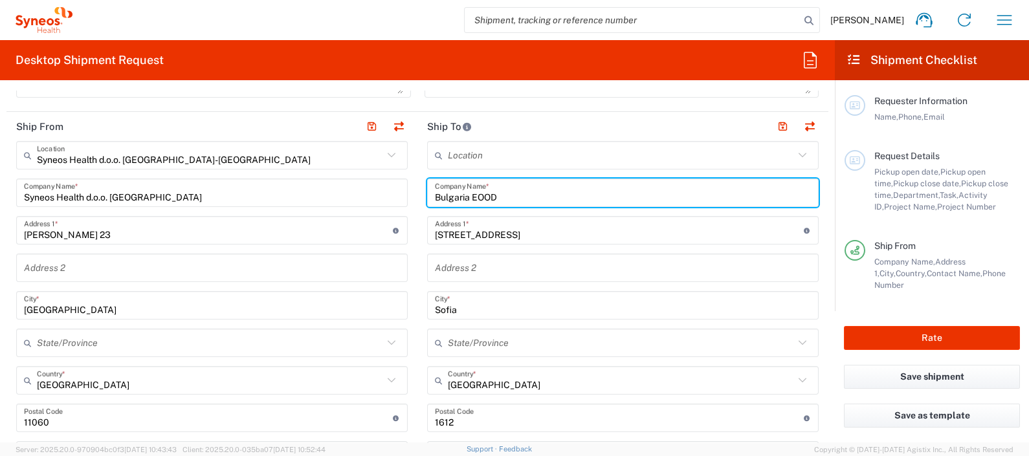
click at [566, 199] on input "Bulgaria EOOD" at bounding box center [623, 193] width 376 height 23
type input "Syneos Health Bulgaria EOOD"
click at [563, 166] on div "Location" at bounding box center [623, 155] width 392 height 28
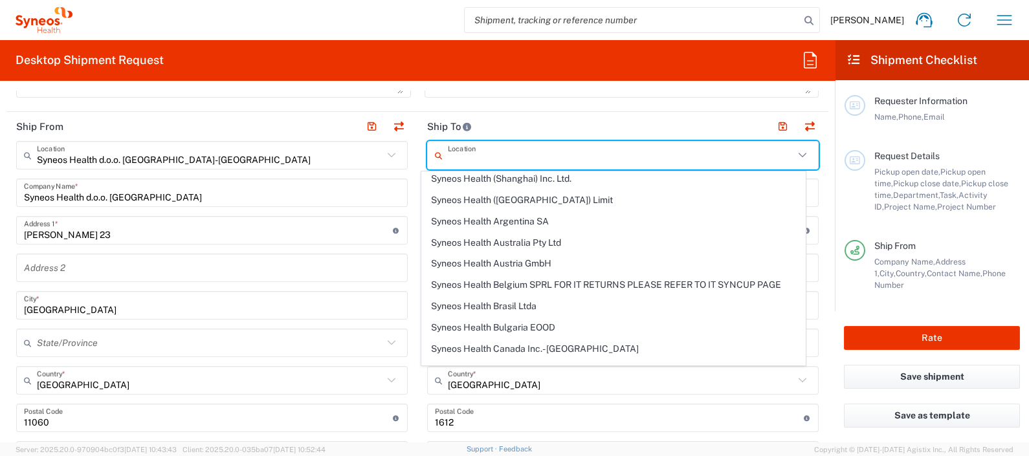
scroll to position [728, 0]
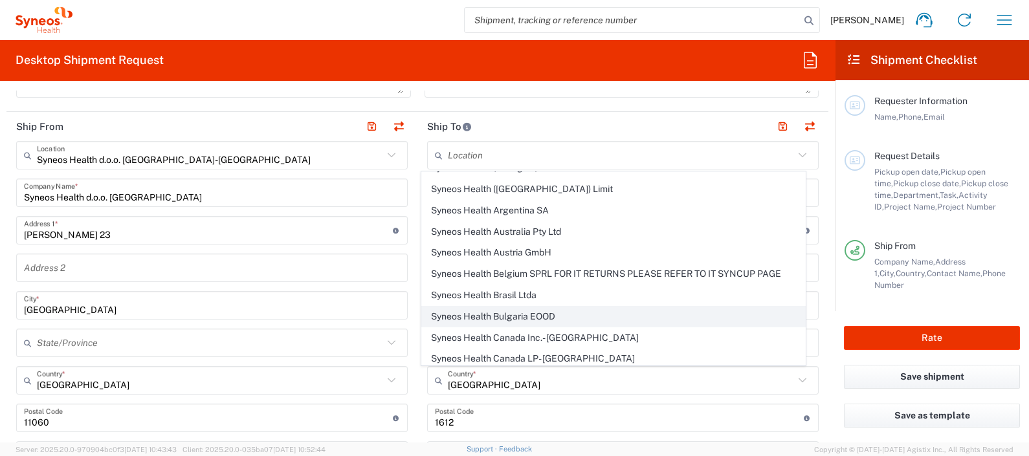
click at [547, 307] on span "Syneos Health Bulgaria EOOD" at bounding box center [613, 317] width 382 height 20
type input "Syneos Health Bulgaria EOOD"
type input "Osogovo Str. 38-40"
type input "Bulgaria"
type input "1303"
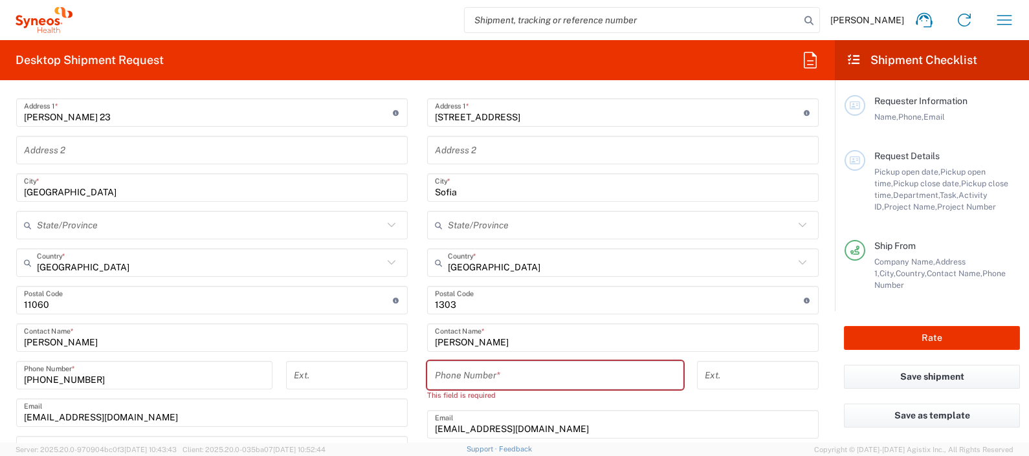
scroll to position [566, 0]
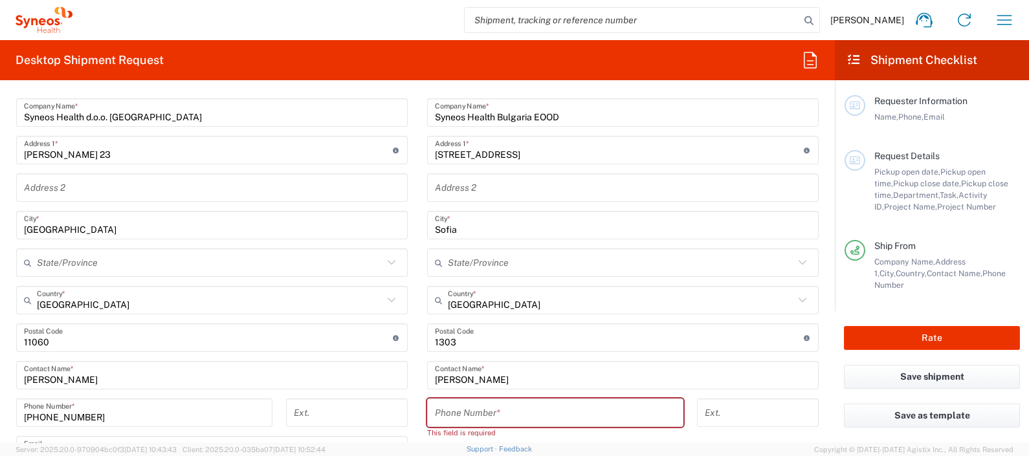
click at [520, 154] on input "Osogovo Str. 38-40" at bounding box center [619, 150] width 369 height 23
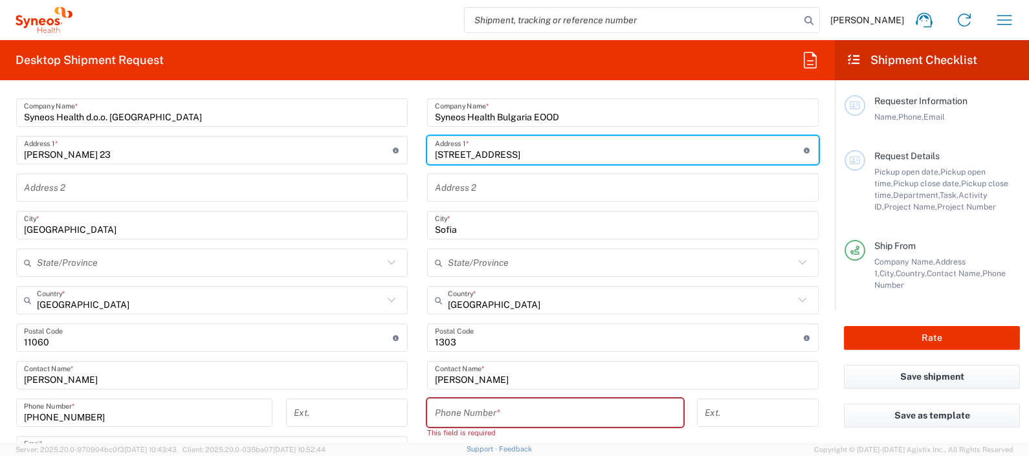
click at [520, 154] on input "Osogovo Str. 38-40" at bounding box center [619, 150] width 369 height 23
paste input "8 Balchik Str Lagera District 1612 Sofia Bulgaria"
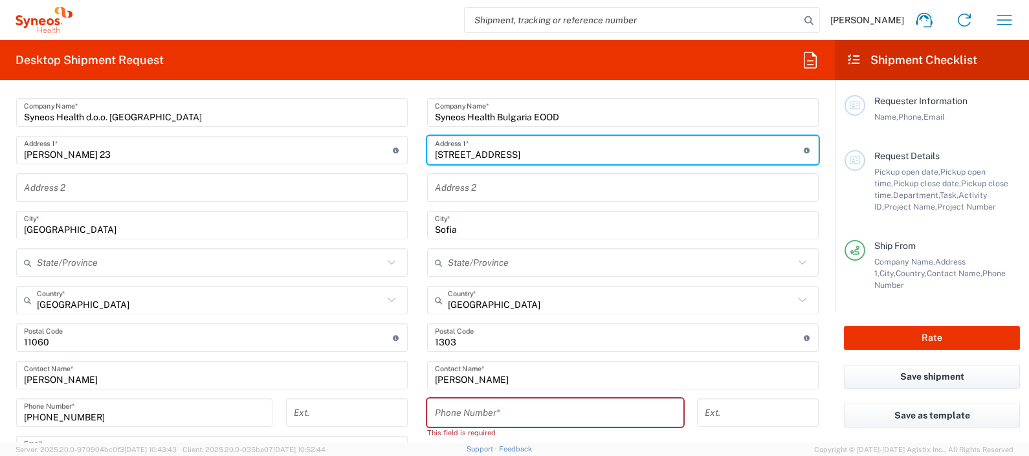
type input "8 Balchik Str Lagera District 1612 Sofia Bulgaria"
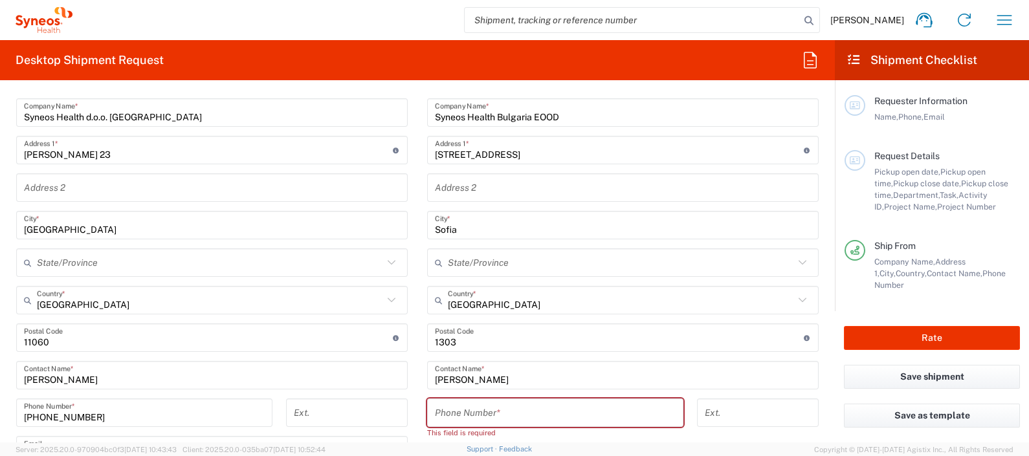
click at [408, 178] on main "Syneos Health d.o.o. Beograd-Serbia Location Syneos Health d.o.o. Beograd-Serbi…" at bounding box center [211, 351] width 411 height 581
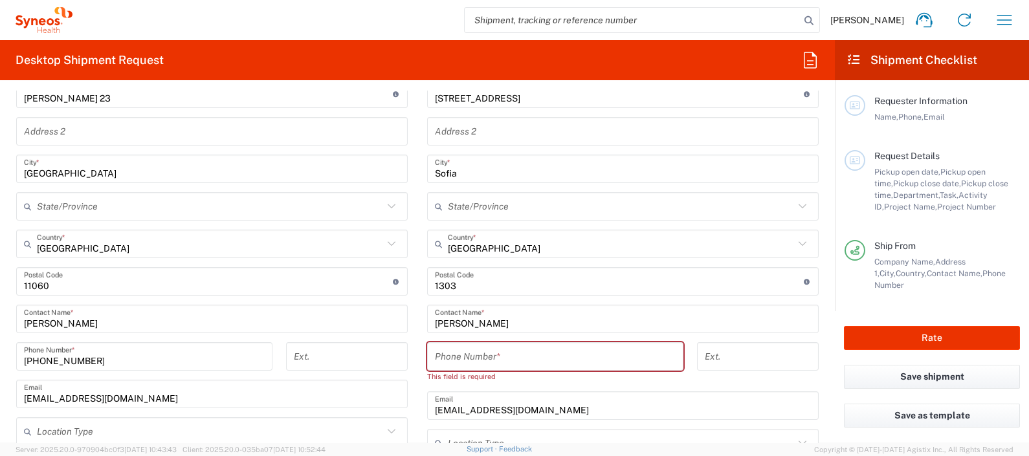
scroll to position [646, 0]
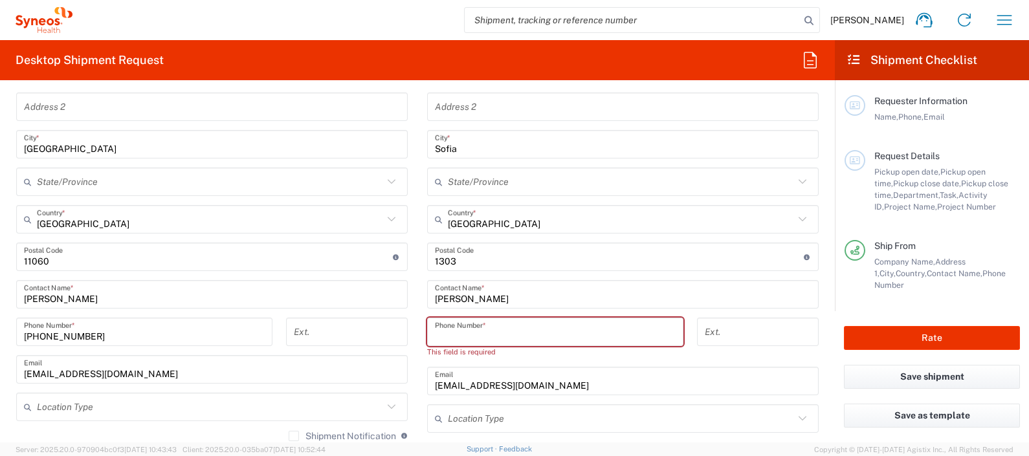
click at [516, 330] on input "tel" at bounding box center [555, 332] width 241 height 23
paste input "359882664895"
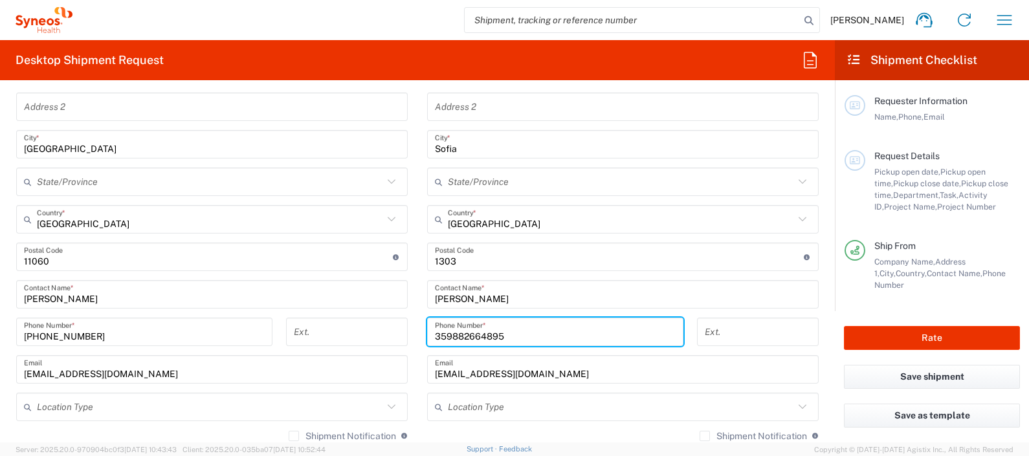
type input "359882664895"
click at [408, 309] on main "Syneos Health d.o.o. Beograd-Serbia Location Syneos Health d.o.o. Beograd-Serbi…" at bounding box center [211, 270] width 411 height 581
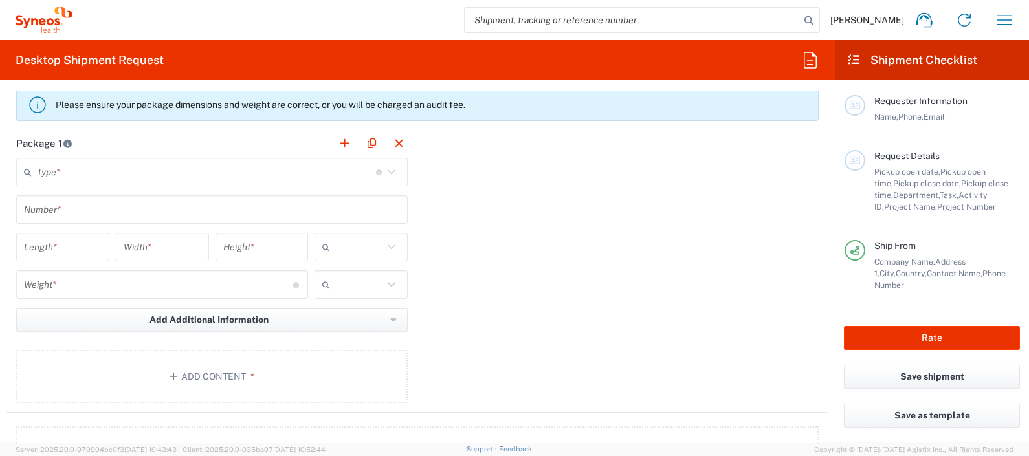
scroll to position [1213, 0]
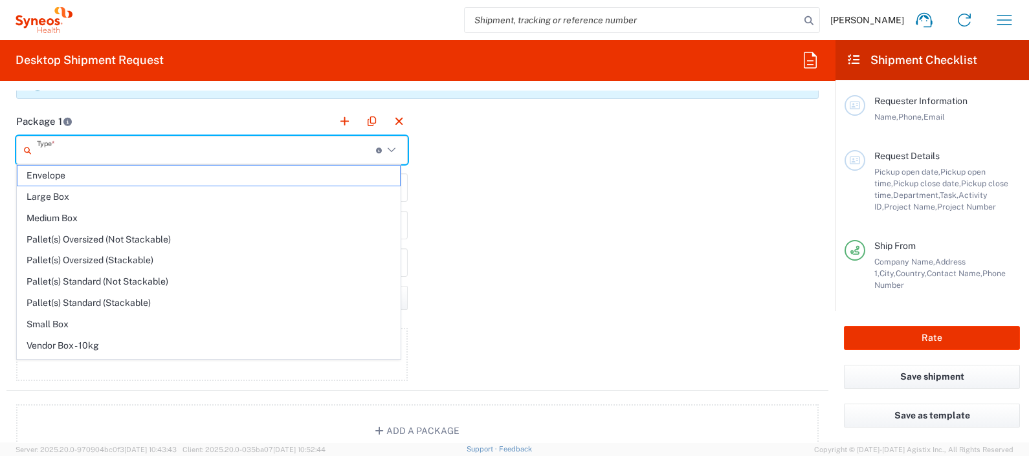
click at [116, 146] on input "text" at bounding box center [206, 150] width 339 height 23
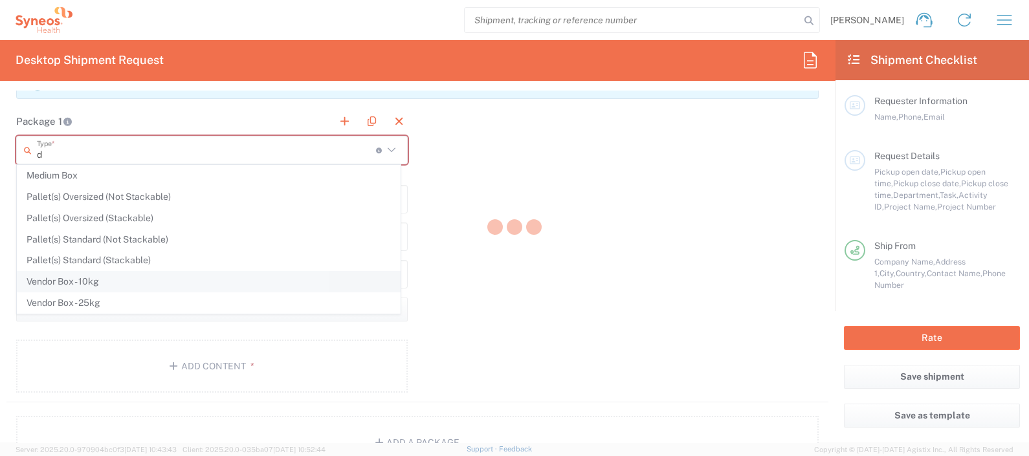
scroll to position [0, 0]
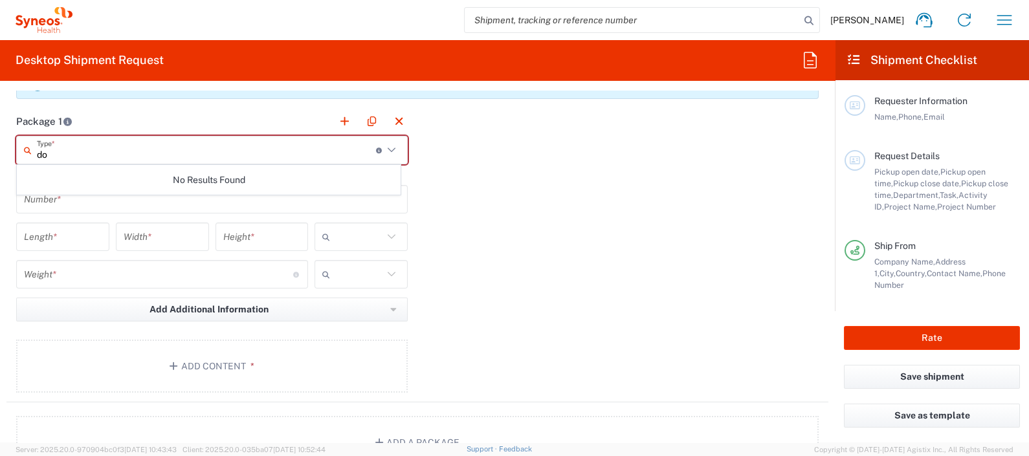
type input "d"
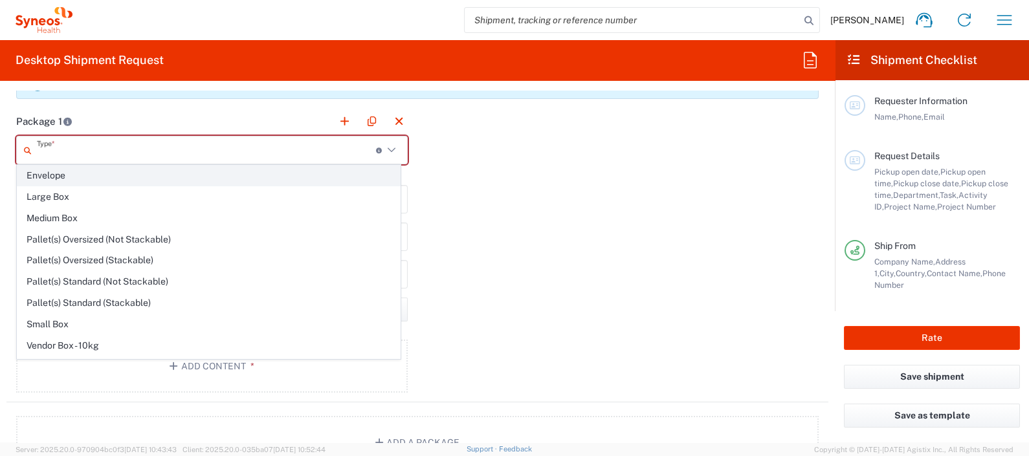
click at [113, 178] on span "Envelope" at bounding box center [208, 176] width 382 height 20
type input "Envelope"
type input "1"
type input "9.5"
type input "12.5"
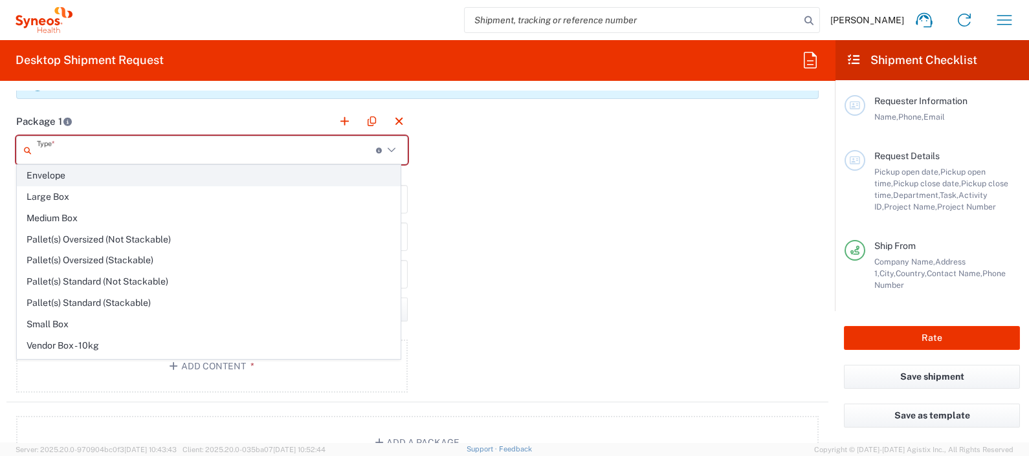
type input "0.25"
type input "in"
type input "0.45"
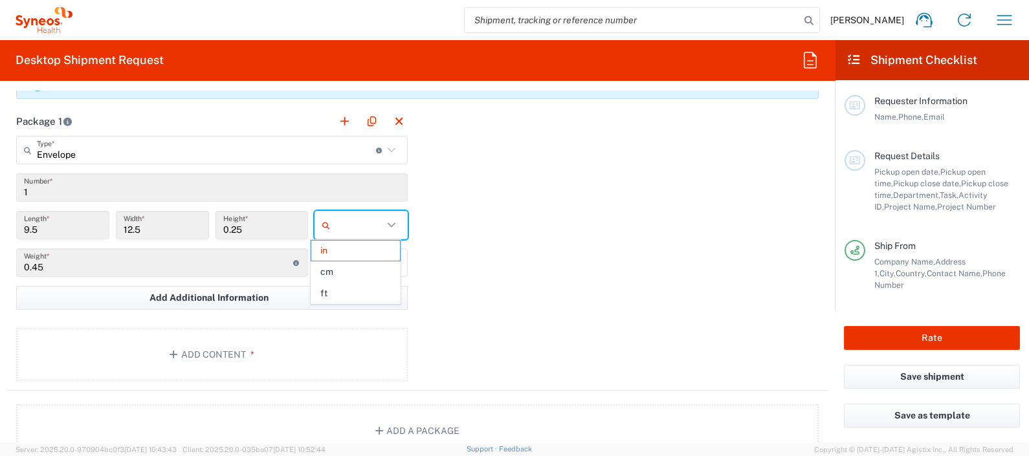
click at [376, 233] on div at bounding box center [361, 225] width 93 height 28
click at [379, 268] on span "cm" at bounding box center [355, 272] width 89 height 20
type input "24.13"
type input "31.75"
type input "0.64"
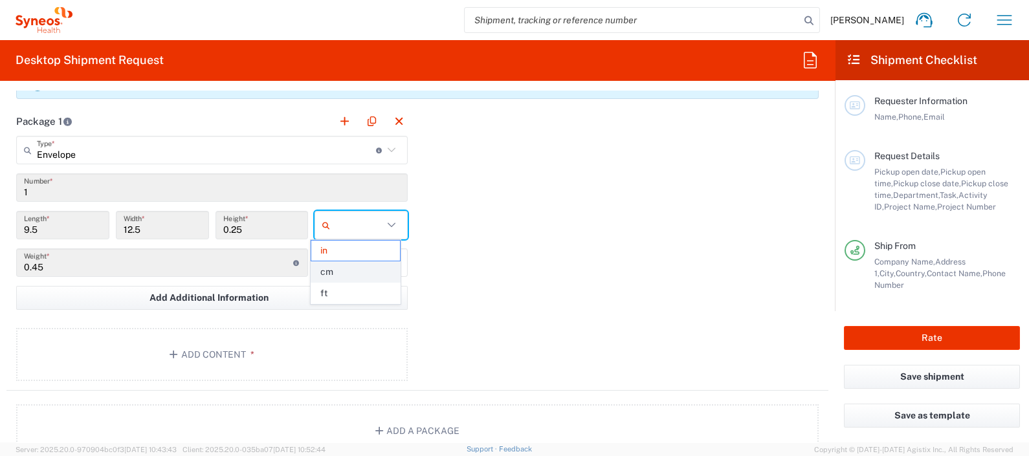
type input "cm"
click at [371, 262] on input "text" at bounding box center [359, 262] width 48 height 21
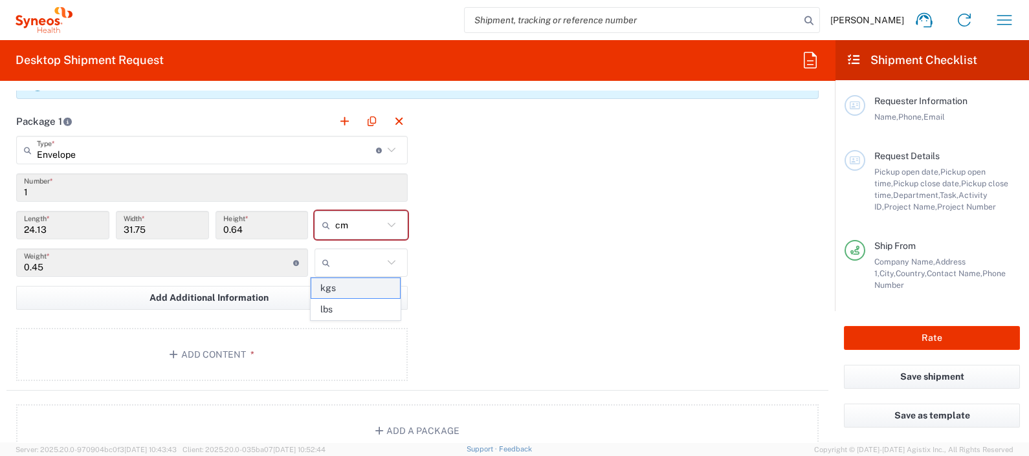
click at [367, 285] on span "kgs" at bounding box center [355, 288] width 89 height 20
type input "kgs"
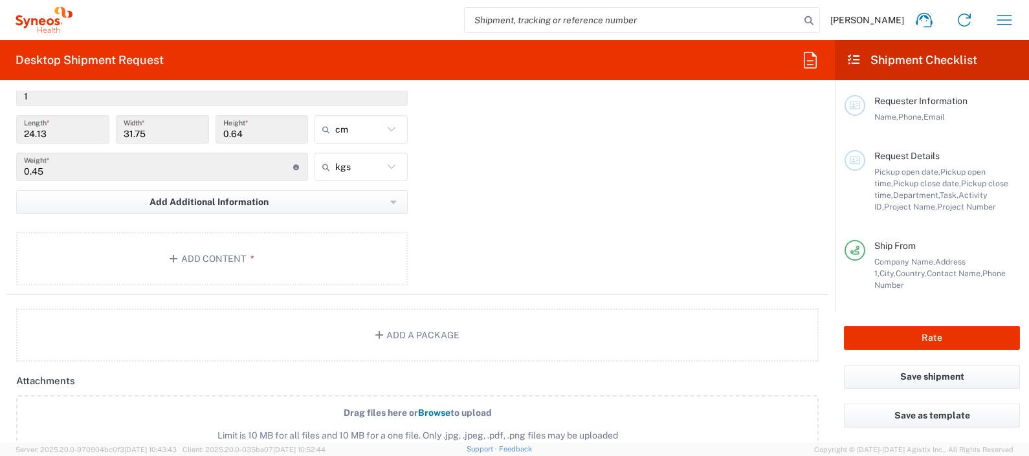
scroll to position [1375, 0]
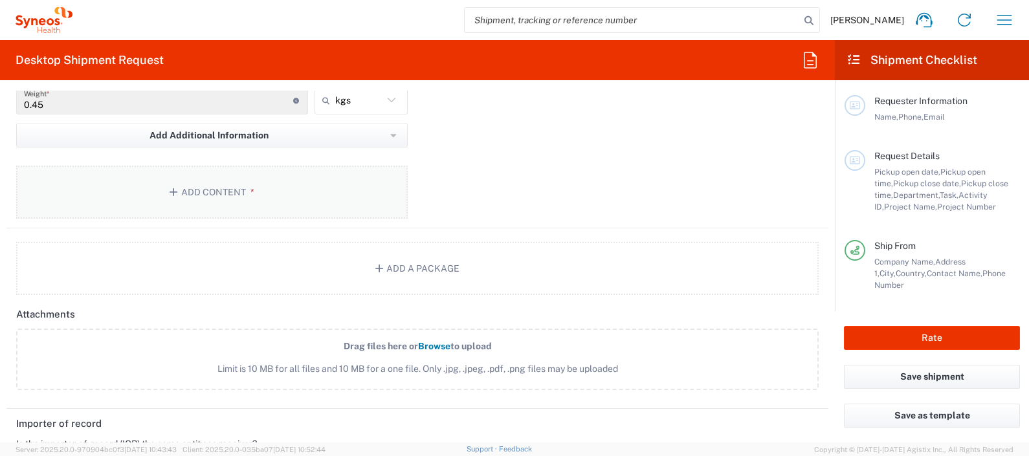
click at [289, 177] on button "Add Content *" at bounding box center [212, 192] width 392 height 53
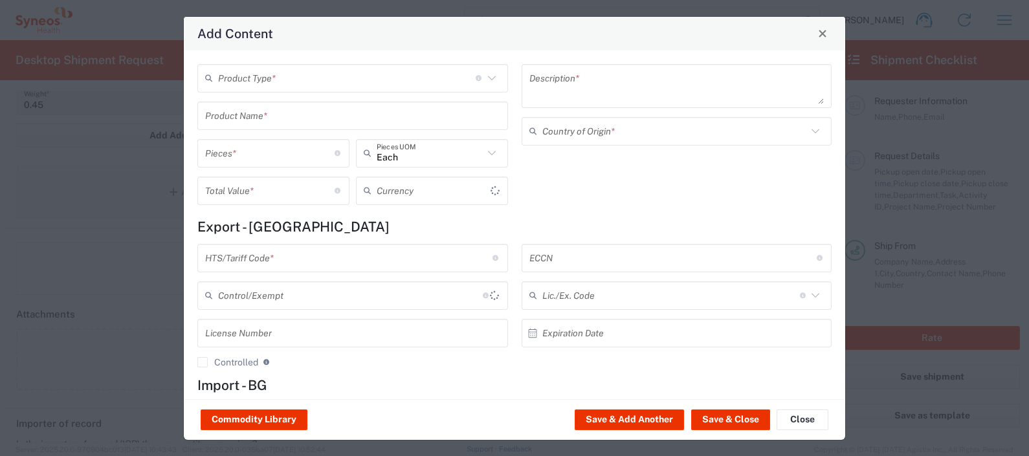
type input "US Dollar"
click at [362, 82] on input "text" at bounding box center [347, 78] width 258 height 23
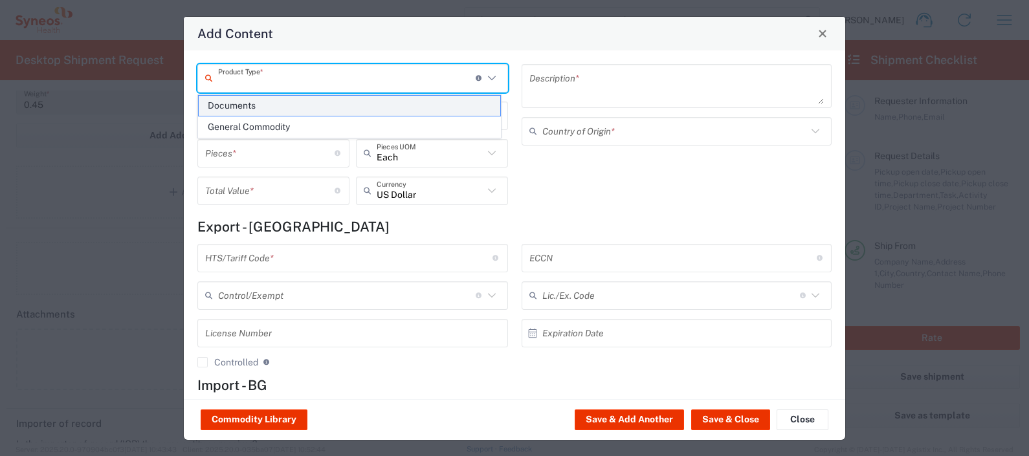
click at [364, 100] on span "Documents" at bounding box center [350, 106] width 302 height 20
type input "Documents"
type input "1"
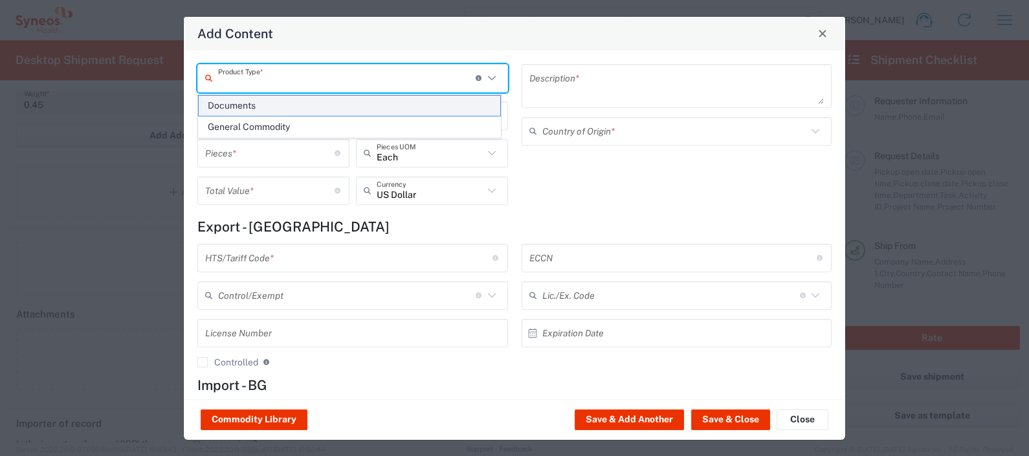
type textarea "Documents"
type input "Serbia"
type input "0000.00.0000"
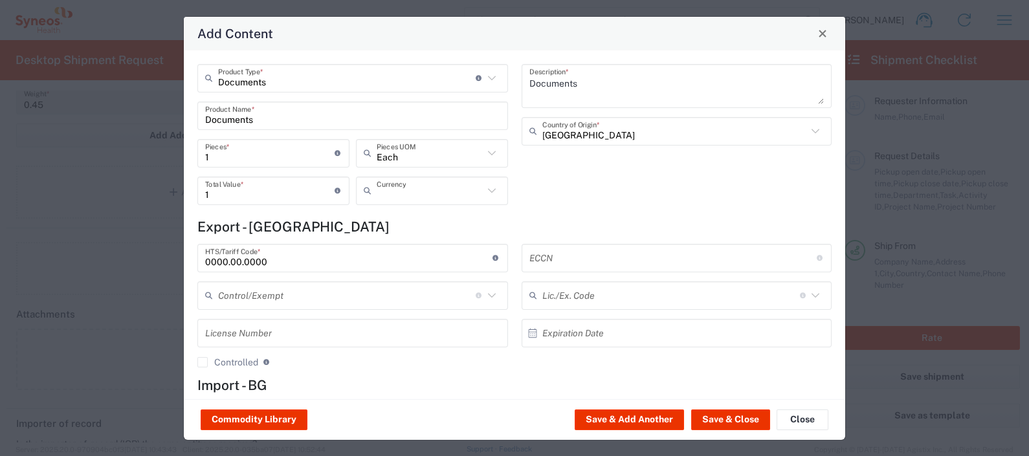
click at [436, 185] on input "text" at bounding box center [430, 190] width 107 height 23
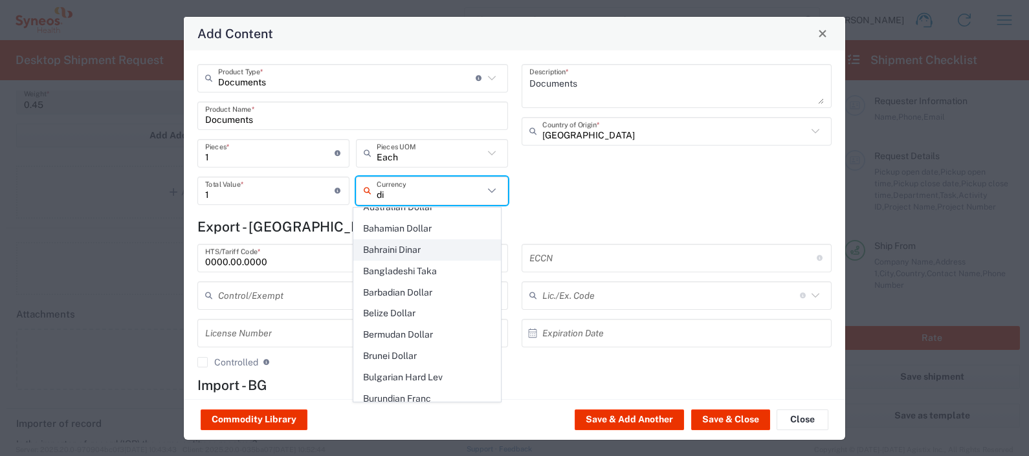
scroll to position [0, 0]
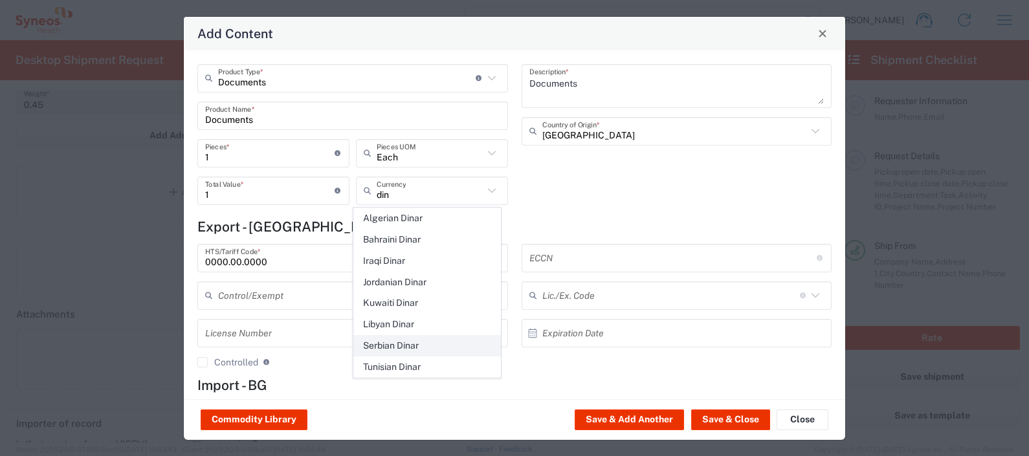
click at [424, 340] on span "Serbian Dinar" at bounding box center [427, 346] width 146 height 20
type input "Serbian Dinar"
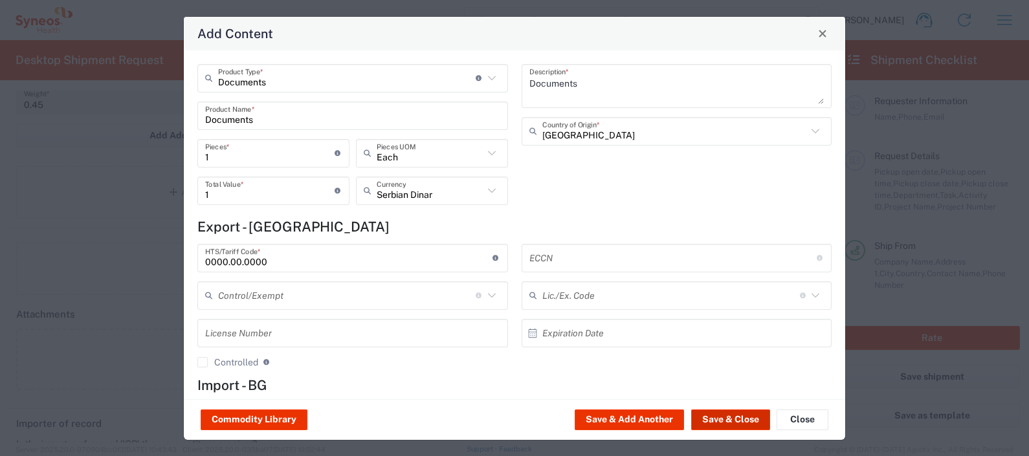
click at [709, 421] on button "Save & Close" at bounding box center [730, 420] width 79 height 21
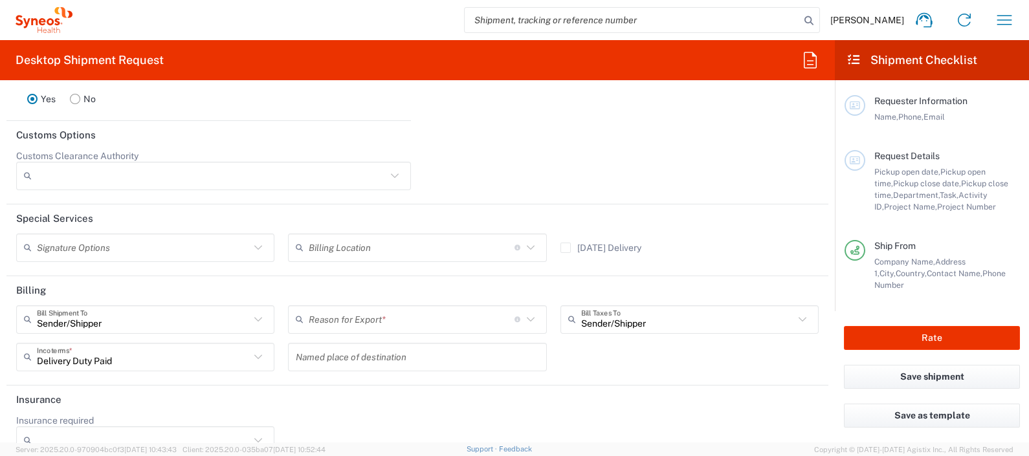
scroll to position [1841, 0]
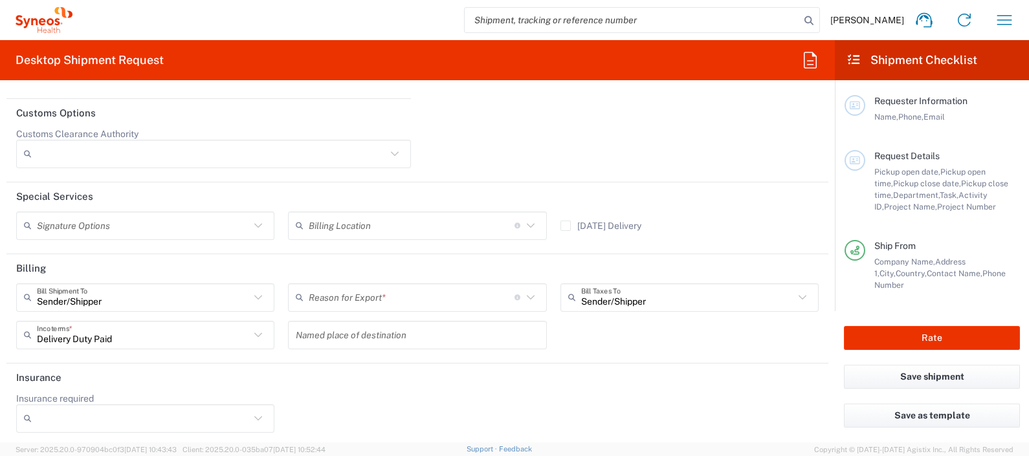
click at [337, 298] on input "text" at bounding box center [412, 297] width 206 height 23
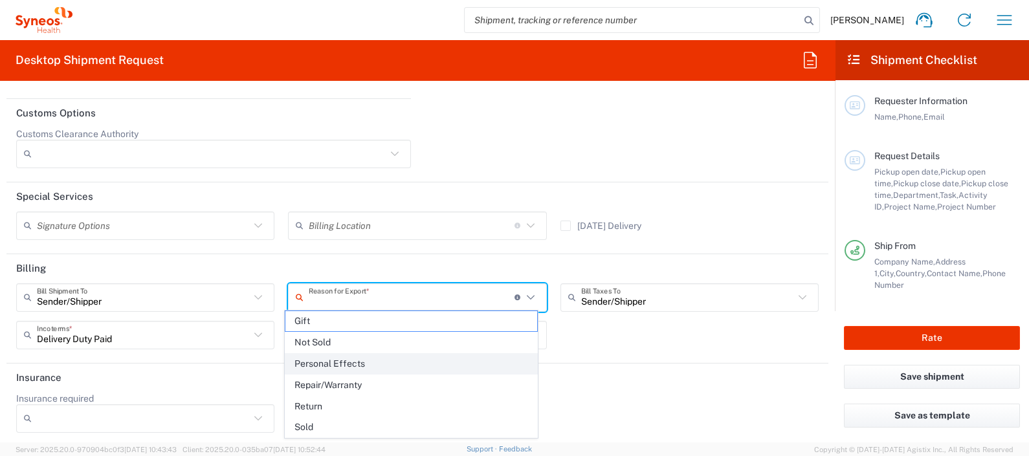
click at [351, 362] on span "Personal Effects" at bounding box center [411, 364] width 252 height 20
type input "Personal Effects"
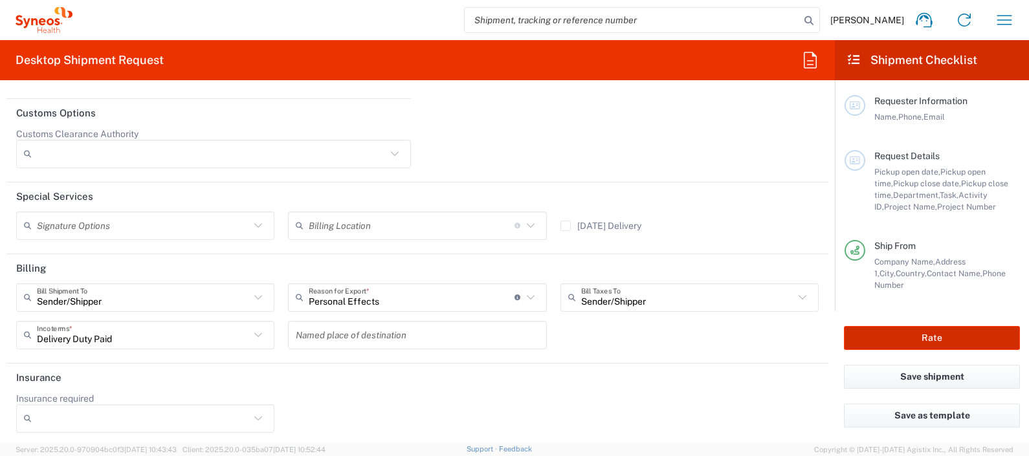
click at [925, 349] on button "Rate" at bounding box center [932, 338] width 176 height 24
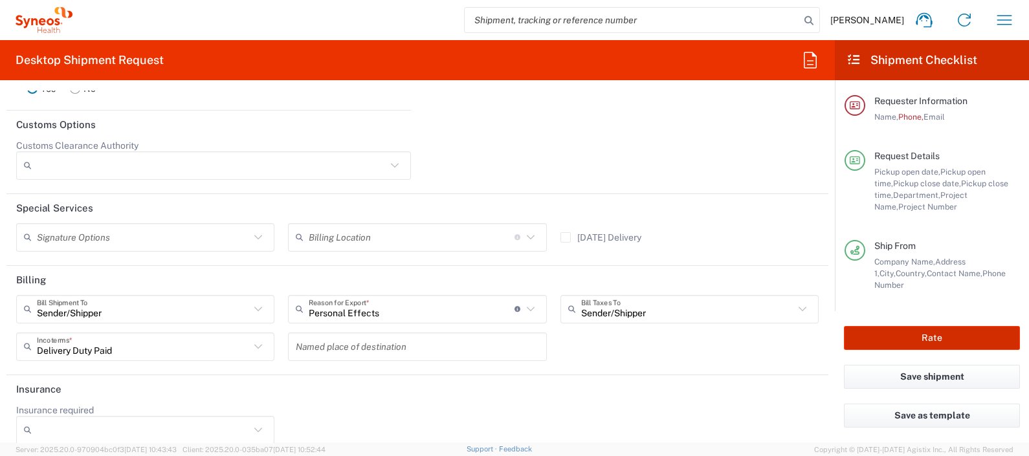
scroll to position [1852, 0]
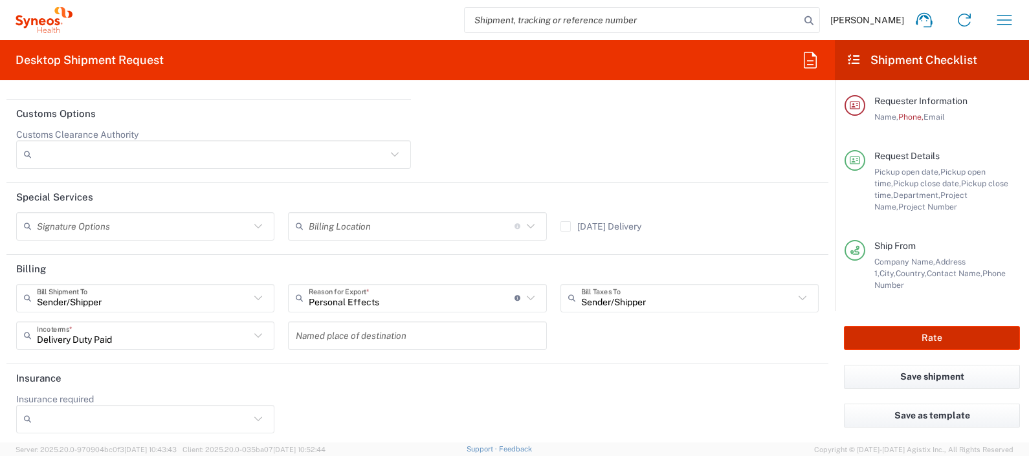
type input "8480 DEPARTMENTAL EXPENSE"
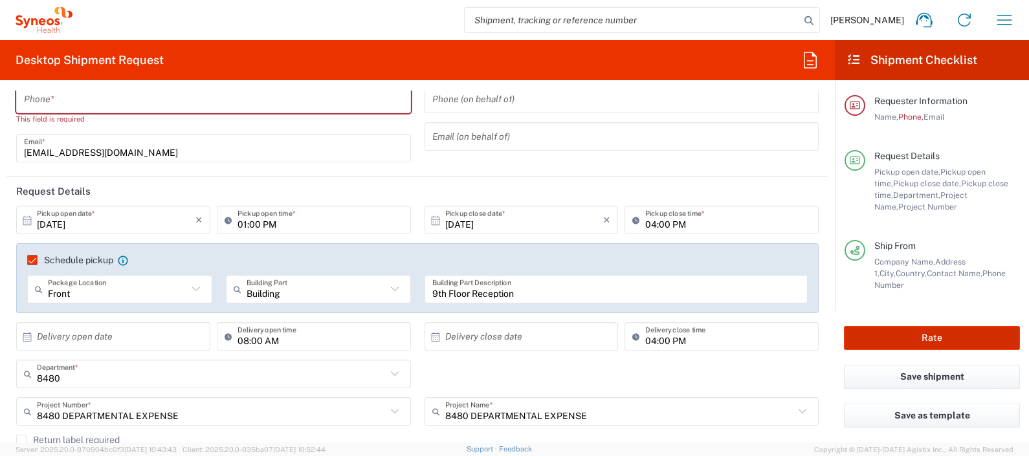
scroll to position [0, 0]
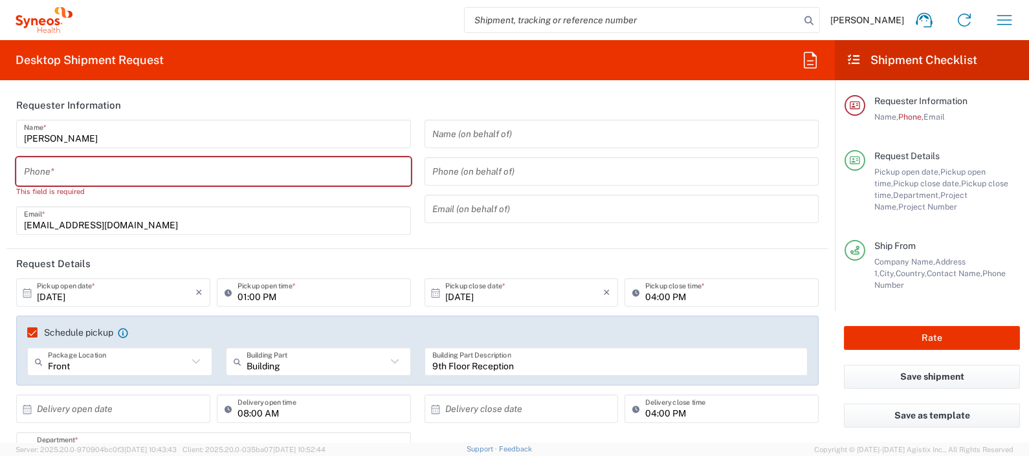
click at [122, 175] on input "tel" at bounding box center [213, 171] width 379 height 23
type input "0695776748"
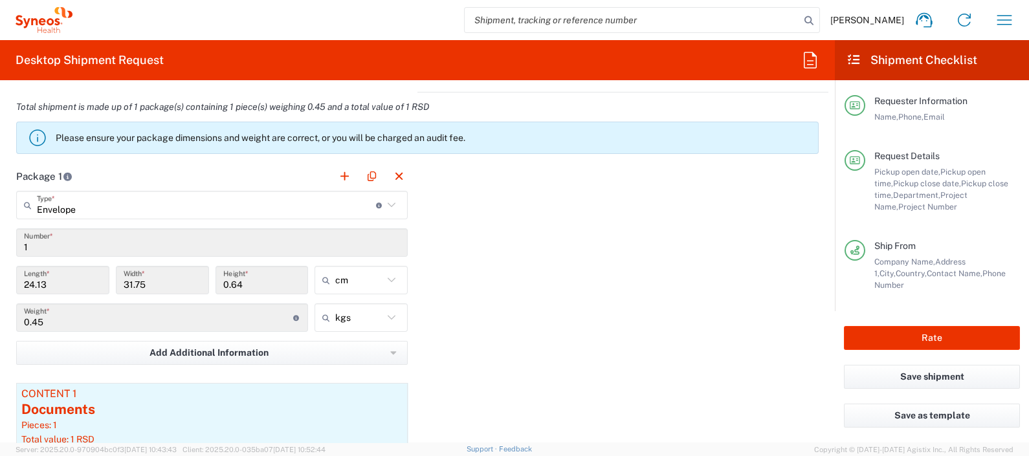
scroll to position [1294, 0]
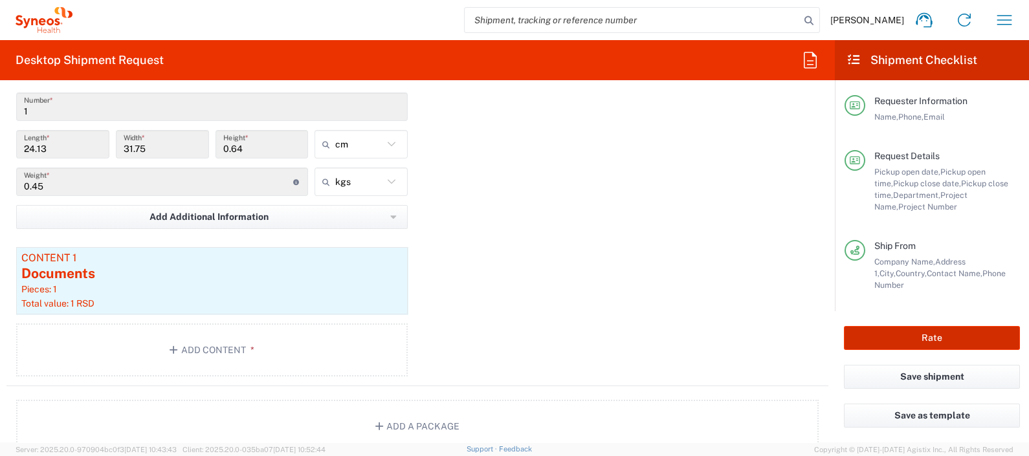
click at [947, 335] on button "Rate" at bounding box center [932, 338] width 176 height 24
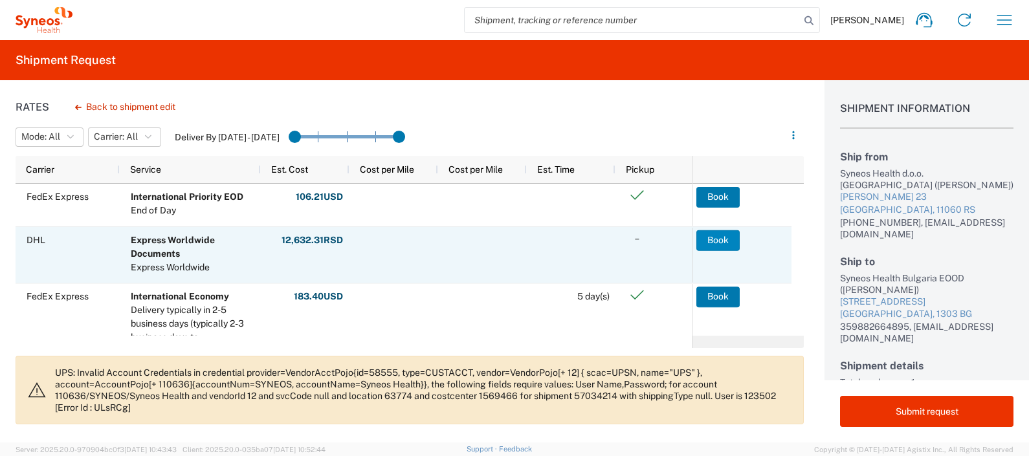
click at [709, 241] on button "Book" at bounding box center [717, 240] width 43 height 21
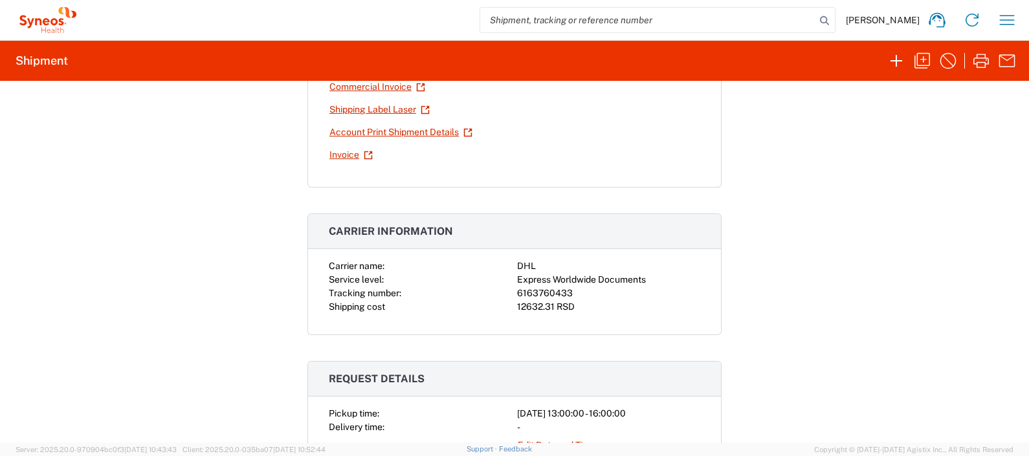
scroll to position [243, 0]
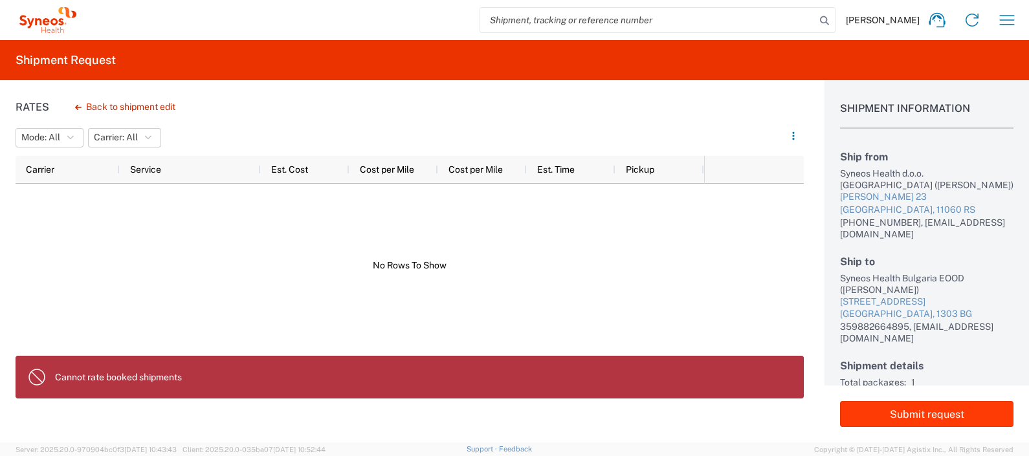
click at [964, 412] on button "Submit request" at bounding box center [926, 414] width 173 height 26
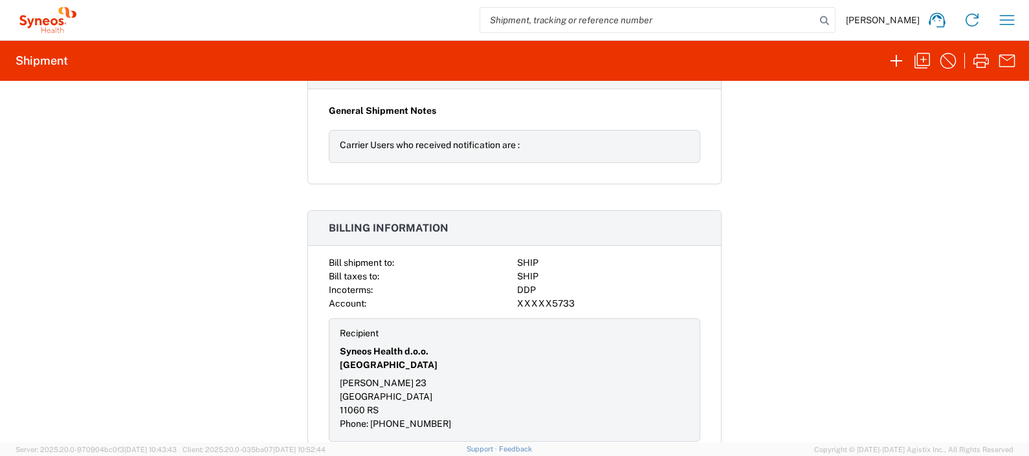
scroll to position [1674, 0]
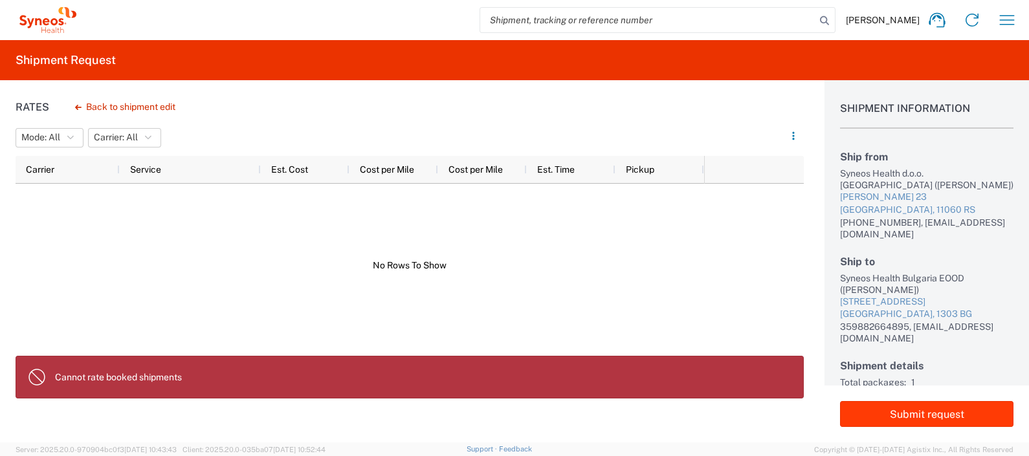
click at [915, 406] on button "Submit request" at bounding box center [926, 414] width 173 height 26
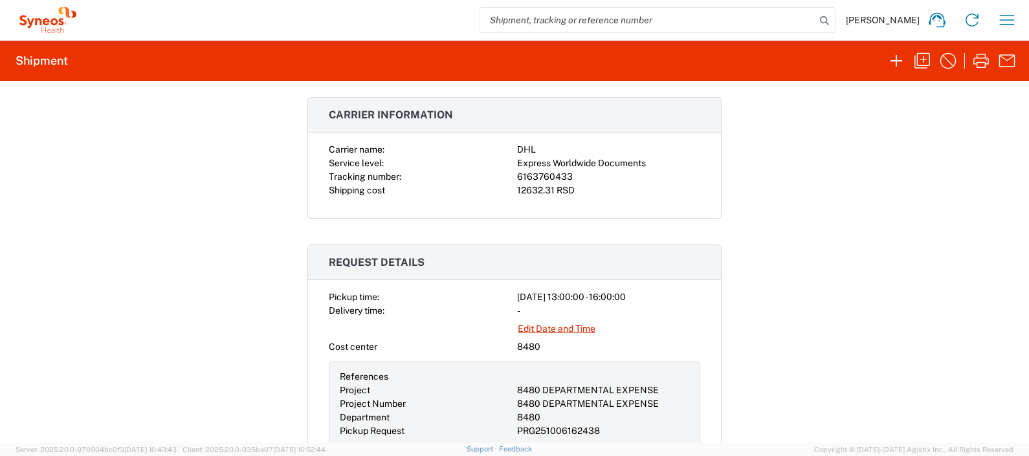
scroll to position [404, 0]
